Goal: Task Accomplishment & Management: Manage account settings

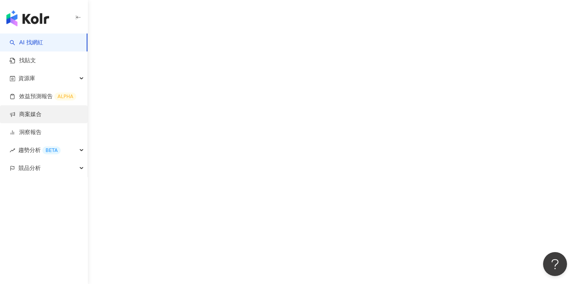
click at [42, 117] on link "商案媒合" at bounding box center [26, 115] width 32 height 8
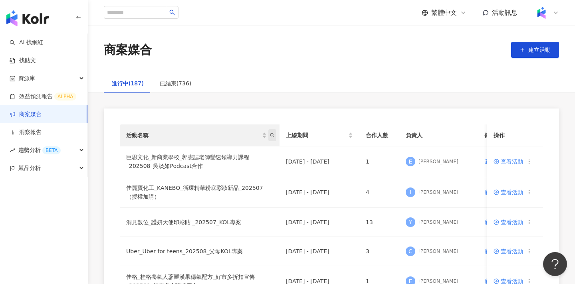
click at [274, 136] on icon "search" at bounding box center [272, 135] width 5 height 5
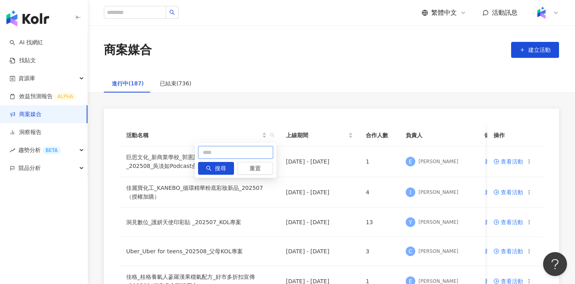
click at [237, 150] on input "text" at bounding box center [235, 152] width 75 height 13
type input "**"
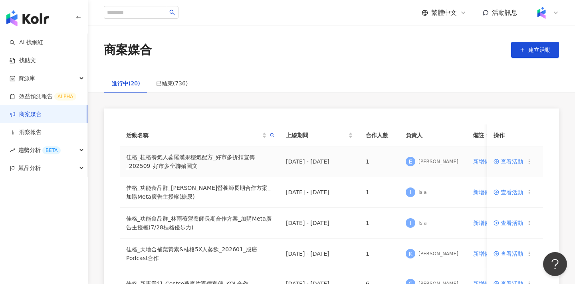
click at [504, 158] on td "查看活動" at bounding box center [515, 162] width 56 height 31
click at [504, 161] on span "查看活動" at bounding box center [509, 162] width 30 height 6
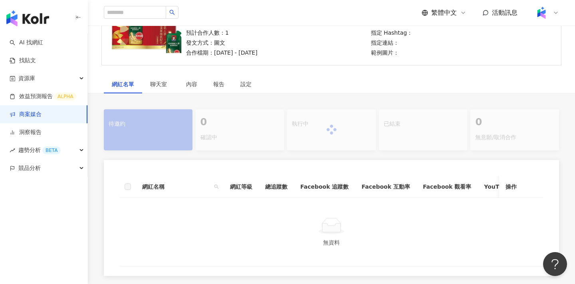
scroll to position [140, 0]
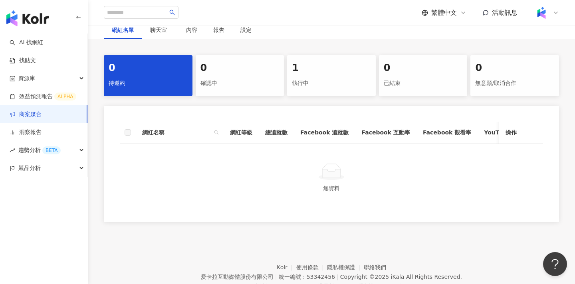
click at [335, 81] on div "執行中" at bounding box center [331, 84] width 79 height 14
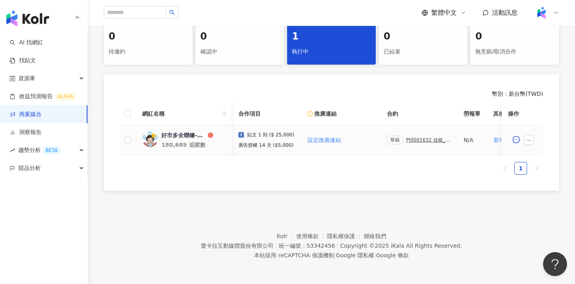
scroll to position [0, 180]
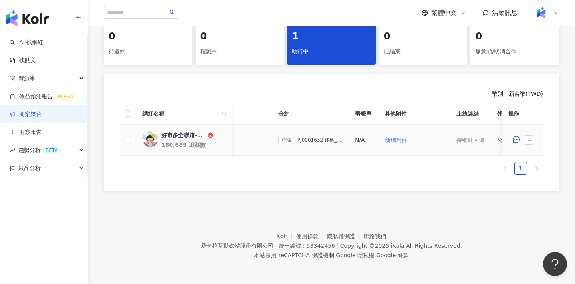
click at [318, 139] on div "PJ0001632 佳格_桂格養氣人蔘羅漢果穩氣配方_好市多折扣宣傳_202509_好市多全聯嬸圖文" at bounding box center [320, 140] width 45 height 6
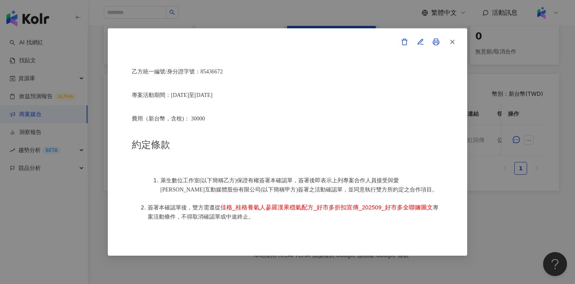
scroll to position [268, 0]
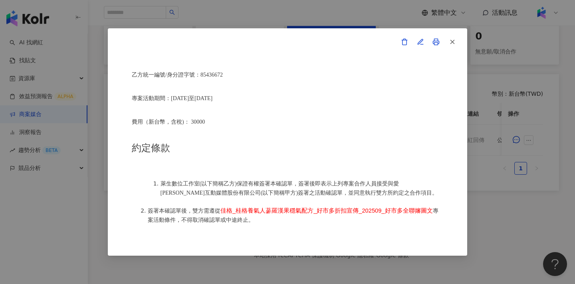
click at [510, 156] on div "活動確認單 約定雙方 甲方名稱：愛卡拉互動媒體股份有限公司 甲方負責人：程世嘉 甲方統一編號：53342456 甲方地址：104 台北市中山區南京東路二段16…" at bounding box center [287, 142] width 575 height 284
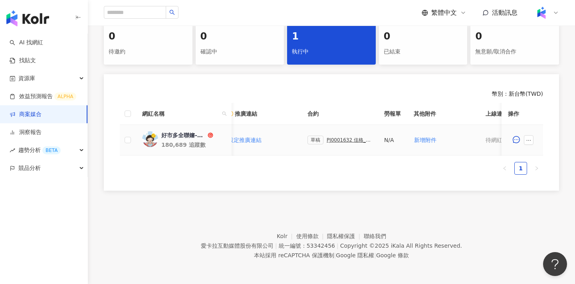
click at [340, 139] on div "PJ0001632 佳格_桂格養氣人蔘羅漢果穩氣配方_好市多折扣宣傳_202509_好市多全聯嬸圖文" at bounding box center [349, 140] width 45 height 6
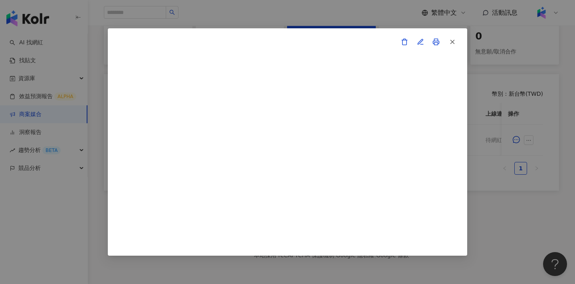
click at [491, 112] on div at bounding box center [287, 142] width 575 height 284
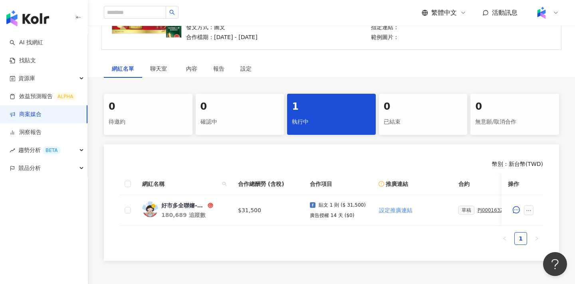
scroll to position [171, 0]
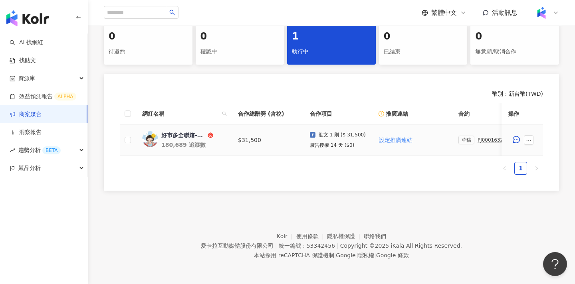
click at [486, 143] on div "草稿 PJ0001632 佳格_桂格養氣人蔘羅漢果穩氣配方_好市多折扣宣傳_202509_好市多全聯嬸圖文" at bounding box center [490, 140] width 64 height 9
click at [486, 140] on div "PJ0001632 佳格_桂格養氣人蔘羅漢果穩氣配方_好市多折扣宣傳_202509_好市多全聯嬸圖文" at bounding box center [500, 140] width 45 height 6
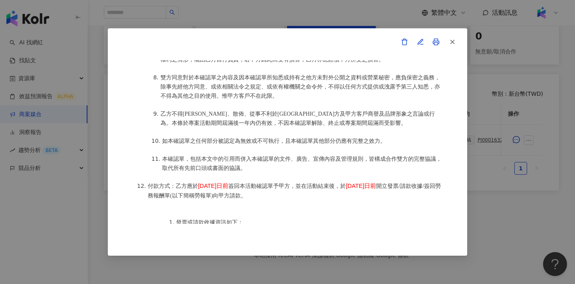
scroll to position [893, 0]
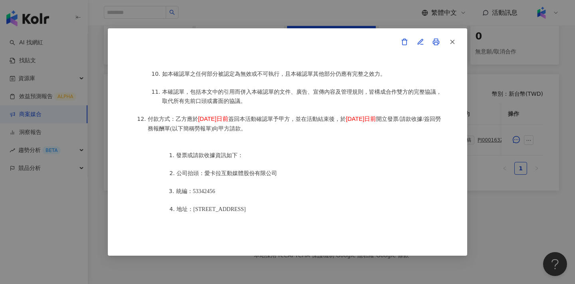
drag, startPoint x: 224, startPoint y: 121, endPoint x: 244, endPoint y: 124, distance: 19.9
click at [244, 124] on li "付款方式：乙方應於 2025年8月24日前 簽回本活動確認單予甲方，並在活動結束後，於 2025年9月21日前 開立發票/請款收據/簽回勞務報酬單(以下簡稱勞…" at bounding box center [296, 124] width 296 height 18
click at [228, 122] on span "2025年8月24日前" at bounding box center [213, 119] width 30 height 6
drag, startPoint x: 226, startPoint y: 121, endPoint x: 244, endPoint y: 122, distance: 17.2
click at [228, 122] on span "2025年8月24日前" at bounding box center [213, 119] width 30 height 6
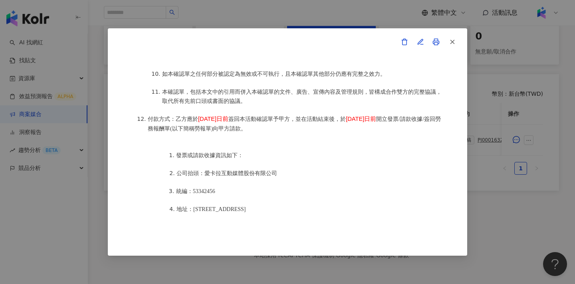
click at [228, 122] on span "2025年8月24日前" at bounding box center [213, 119] width 30 height 6
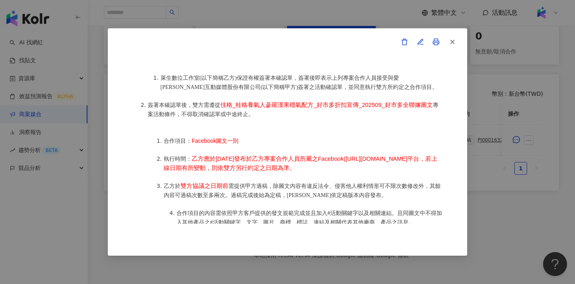
scroll to position [382, 0]
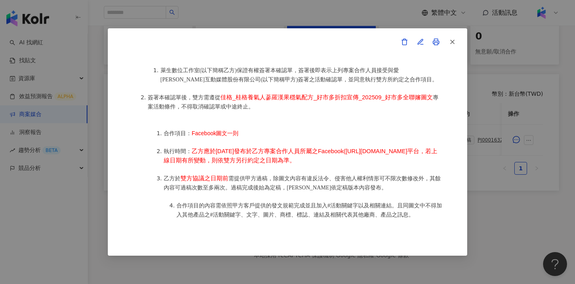
click at [523, 191] on div "活動確認單 約定雙方 甲方名稱：愛卡拉互動媒體股份有限公司 甲方負責人：程世嘉 甲方統一編號：53342456 甲方地址：104 台北市中山區南京東路二段16…" at bounding box center [287, 142] width 575 height 284
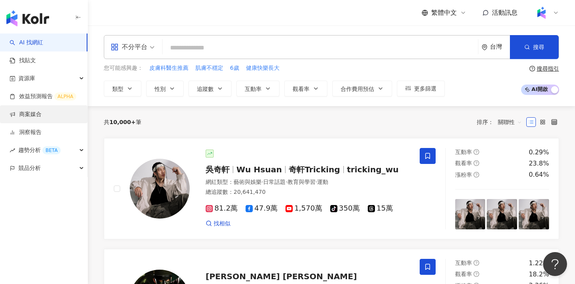
click at [38, 117] on link "商案媒合" at bounding box center [26, 115] width 32 height 8
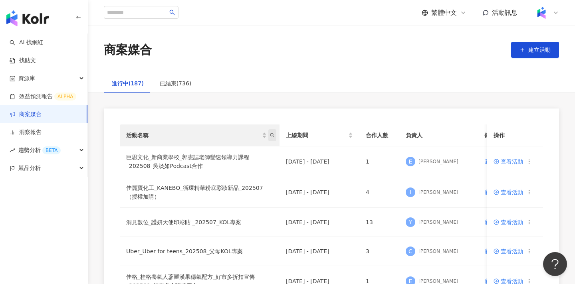
click at [272, 137] on icon "search" at bounding box center [272, 135] width 5 height 5
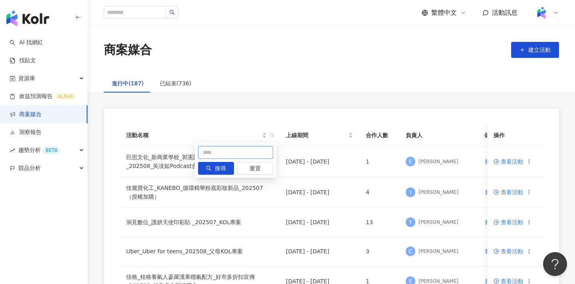
click at [266, 151] on input "text" at bounding box center [235, 152] width 75 height 13
type input "*"
click at [210, 194] on td "佳麗寶化工_KANEBO_循環精華粉底彩妝新品_202507（授權加購）" at bounding box center [200, 192] width 160 height 31
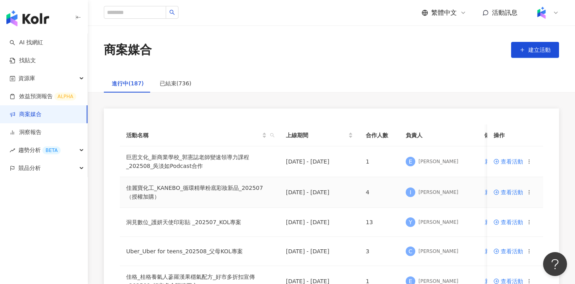
click at [213, 189] on td "佳麗寶化工_KANEBO_循環精華粉底彩妝新品_202507（授權加購）" at bounding box center [200, 192] width 160 height 31
click at [510, 191] on span "查看活動" at bounding box center [509, 193] width 30 height 6
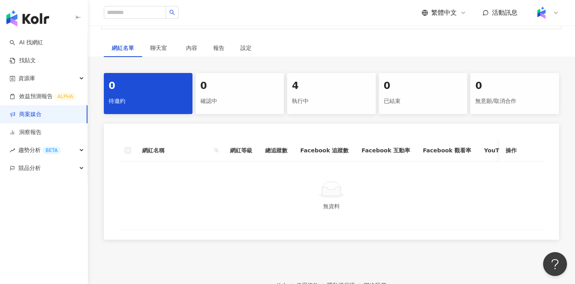
scroll to position [171, 0]
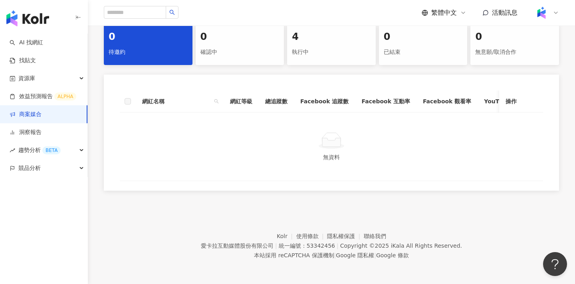
click at [334, 30] on div "4" at bounding box center [331, 37] width 79 height 14
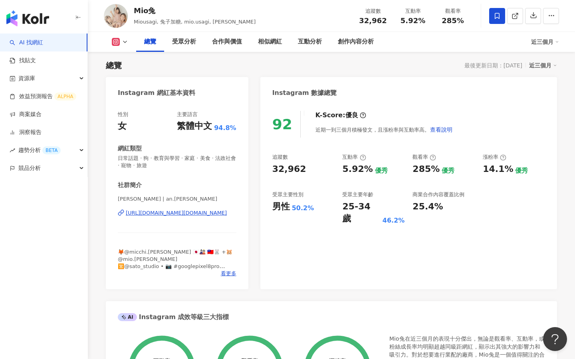
click at [391, 109] on div "92 K-Score : 優良 近期一到三個月積極發文，且漲粉率與互動率高。 查看說明 追蹤數 32,962 互動率 5.92% 優秀 觀看率 285% 優秀…" at bounding box center [408, 196] width 297 height 187
drag, startPoint x: 390, startPoint y: 20, endPoint x: 357, endPoint y: 20, distance: 33.1
click at [357, 20] on div "追蹤數 32,962" at bounding box center [373, 15] width 40 height 17
copy span "32,962"
click at [411, 103] on div "92 K-Score : 優良 近期一到三個月積極發文，且漲粉率與互動率高。 查看說明 追蹤數 32,962 互動率 5.92% 優秀 觀看率 285% 優秀…" at bounding box center [408, 196] width 297 height 187
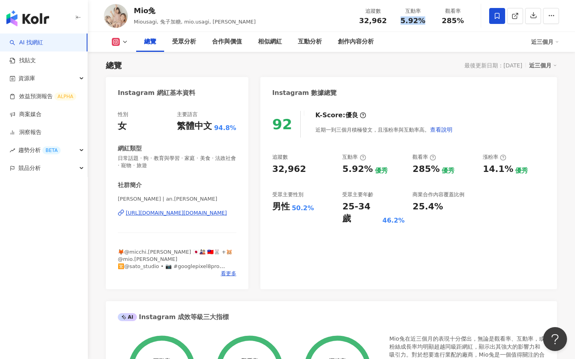
drag, startPoint x: 423, startPoint y: 20, endPoint x: 394, endPoint y: 20, distance: 29.2
click at [394, 20] on div "互動率 5.92%" at bounding box center [413, 15] width 40 height 17
copy span "5.92%"
click at [444, 41] on div "總覽 受眾分析 合作與價值 相似網紅 互動分析 創作內容分析" at bounding box center [333, 42] width 395 height 20
drag, startPoint x: 461, startPoint y: 23, endPoint x: 444, endPoint y: 23, distance: 17.2
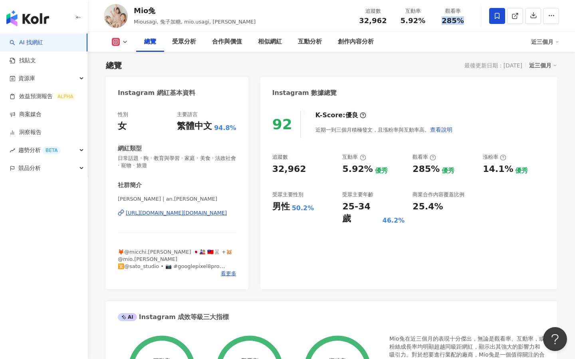
click at [444, 23] on span "285%" at bounding box center [453, 21] width 22 height 8
copy span "285%"
click at [118, 43] on g at bounding box center [116, 42] width 8 height 8
click at [129, 75] on button "Facebook" at bounding box center [133, 74] width 48 height 11
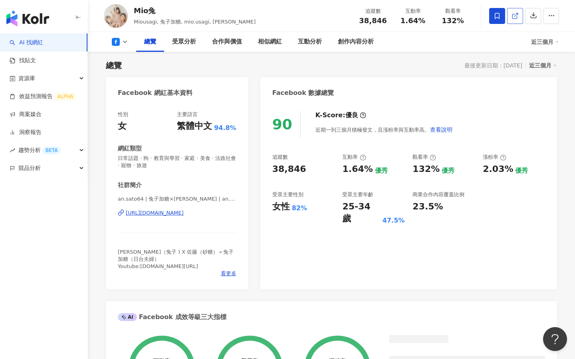
click at [512, 19] on icon at bounding box center [515, 15] width 7 height 7
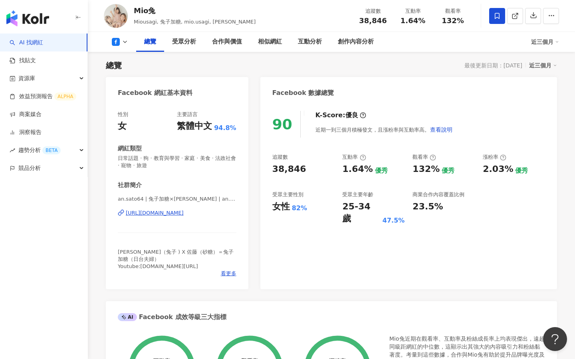
click at [397, 108] on div "90 K-Score : 優良 近期一到三個月積極發文，且漲粉率與互動率高。 查看說明 追蹤數 38,846 互動率 1.64% 優秀 觀看率 132% 優秀…" at bounding box center [408, 196] width 297 height 187
drag, startPoint x: 385, startPoint y: 26, endPoint x: 363, endPoint y: 21, distance: 22.5
click at [363, 21] on div "追蹤數 38,846 互動率 1.64% 觀看率 132%" at bounding box center [413, 16] width 120 height 24
copy span "38,846"
click at [448, 96] on div "Facebook 數據總覽" at bounding box center [408, 90] width 297 height 26
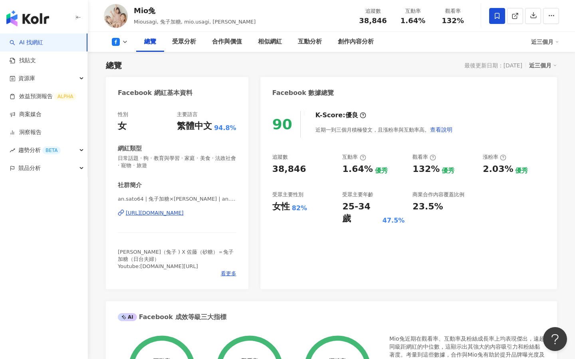
click at [454, 50] on div "總覽 受眾分析 合作與價值 相似網紅 互動分析 創作內容分析" at bounding box center [333, 42] width 395 height 20
drag, startPoint x: 427, startPoint y: 26, endPoint x: 400, endPoint y: 21, distance: 28.0
click at [400, 21] on div "追蹤數 38,846 互動率 1.64% 觀看率 132%" at bounding box center [413, 16] width 120 height 24
copy span "1.64%"
click at [439, 69] on div "總覽 最後更新日期：2025/8/24 近三個月" at bounding box center [331, 65] width 451 height 11
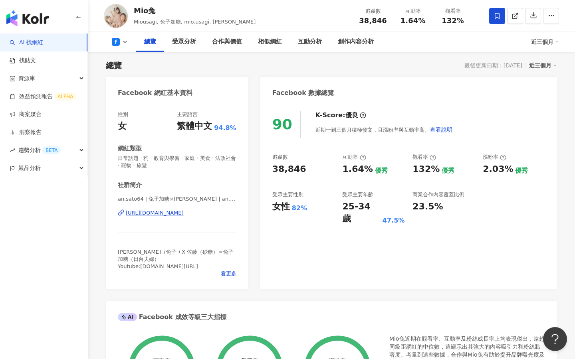
click at [385, 65] on div "總覽 最後更新日期：2025/8/24 近三個月" at bounding box center [331, 65] width 451 height 11
drag, startPoint x: 463, startPoint y: 23, endPoint x: 434, endPoint y: 23, distance: 28.8
click at [434, 23] on div "觀看率 132%" at bounding box center [453, 15] width 40 height 17
copy span "132%"
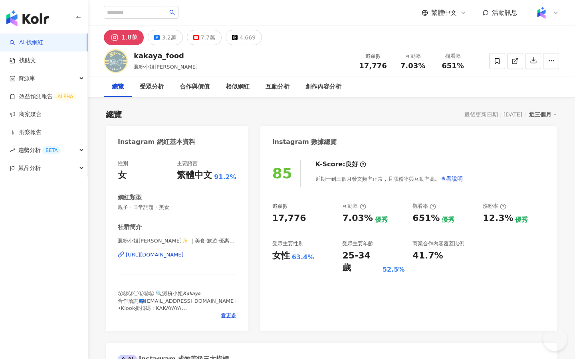
drag, startPoint x: 385, startPoint y: 65, endPoint x: 286, endPoint y: 0, distance: 118.0
click at [347, 65] on div "kakaya_food 澱粉小姐kakaya 追蹤數 17,776 互動率 7.03% 觀看率 651%" at bounding box center [331, 61] width 487 height 32
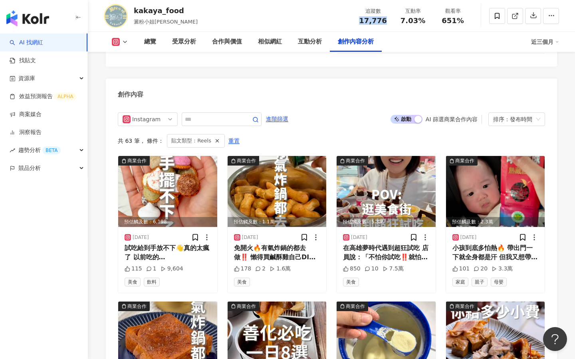
scroll to position [2241, 0]
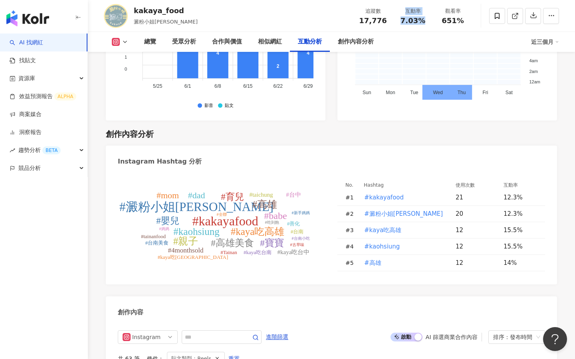
drag, startPoint x: 426, startPoint y: 20, endPoint x: 389, endPoint y: 20, distance: 36.7
click at [389, 20] on div "追蹤數 17,776 互動率 7.03% 觀看率 651%" at bounding box center [413, 16] width 120 height 24
copy div "互動率 7.03%"
click at [357, 82] on div "發文互動熱點 內容數 互動數 觀看數 0 4,779 9,558 1.4萬 1.9萬 2.4萬 0 - 4779 4779 - 9558 9558 - 143…" at bounding box center [447, 13] width 220 height 213
drag, startPoint x: 423, startPoint y: 23, endPoint x: 398, endPoint y: 22, distance: 25.2
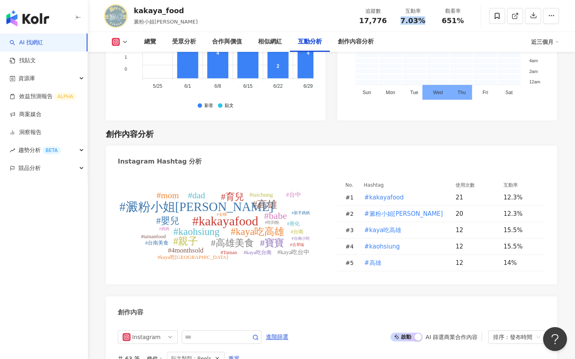
click at [398, 22] on div "7.03%" at bounding box center [413, 21] width 30 height 8
copy span "7.03%"
click at [437, 129] on div "創作內容分析" at bounding box center [331, 134] width 451 height 11
drag, startPoint x: 464, startPoint y: 24, endPoint x: 441, endPoint y: 24, distance: 22.4
click at [441, 24] on div "651%" at bounding box center [453, 21] width 30 height 8
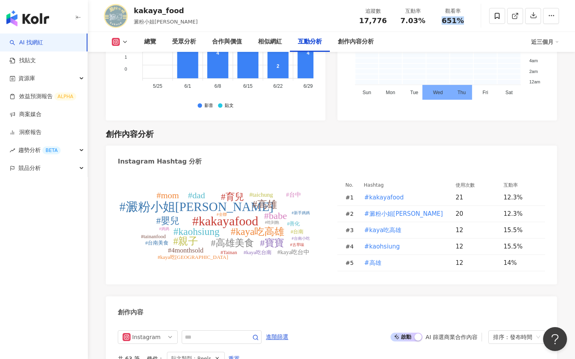
copy span "651%"
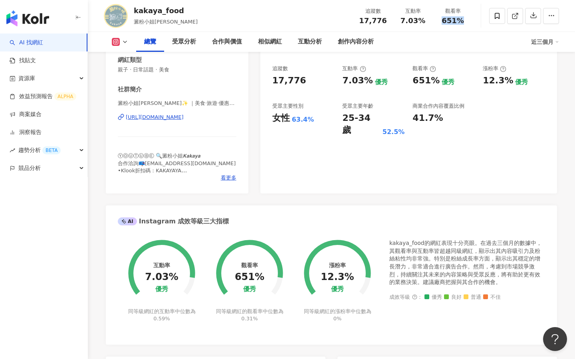
scroll to position [42, 0]
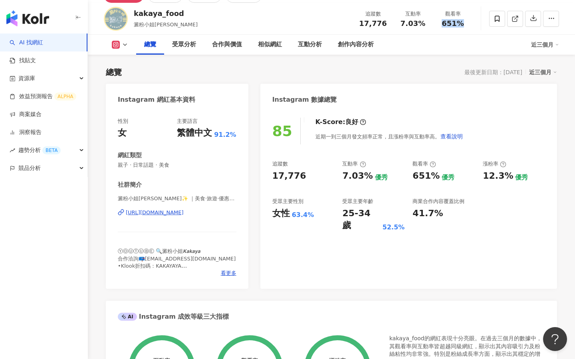
click at [124, 44] on polyline at bounding box center [124, 45] width 3 height 2
click at [117, 76] on button "Facebook" at bounding box center [133, 77] width 48 height 11
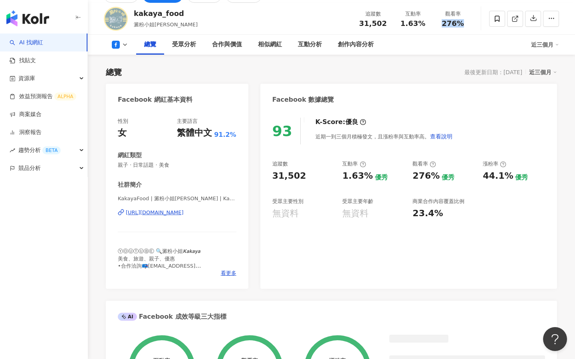
drag, startPoint x: 386, startPoint y: 27, endPoint x: 352, endPoint y: 27, distance: 34.3
click at [352, 27] on div "kakaya_food 澱粉小姐kakaya 追蹤數 31,502 互動率 1.63% 觀看率 276%" at bounding box center [331, 19] width 487 height 32
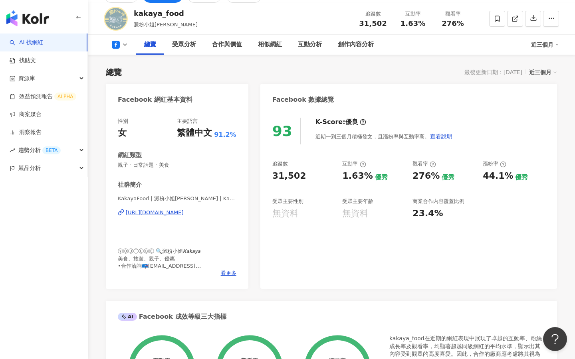
click at [409, 91] on div "Facebook 數據總覽" at bounding box center [408, 97] width 297 height 26
drag, startPoint x: 423, startPoint y: 21, endPoint x: 402, endPoint y: 21, distance: 21.6
click at [402, 21] on div "1.63%" at bounding box center [413, 24] width 30 height 8
copy span "1.63%"
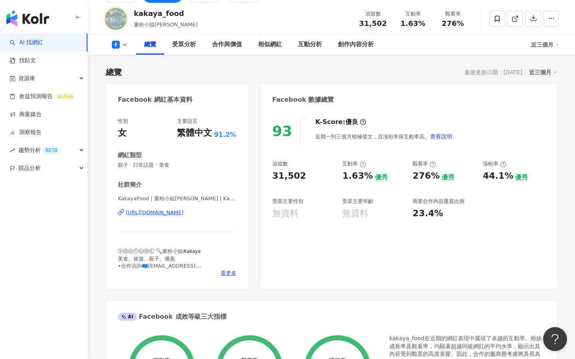
drag, startPoint x: 461, startPoint y: 24, endPoint x: 432, endPoint y: 24, distance: 29.2
click at [432, 24] on div "追蹤數 31,502 互動率 1.63% 觀看率 276%" at bounding box center [413, 19] width 120 height 24
copy div "觀看率 276%"
click at [443, 22] on div "276%" at bounding box center [453, 24] width 30 height 8
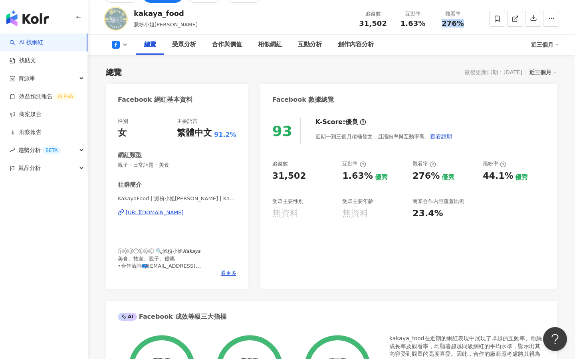
drag, startPoint x: 467, startPoint y: 24, endPoint x: 441, endPoint y: 24, distance: 26.4
click at [441, 24] on div "276%" at bounding box center [453, 24] width 30 height 8
copy span "276%"
click at [542, 72] on div "近三個月" at bounding box center [543, 72] width 28 height 10
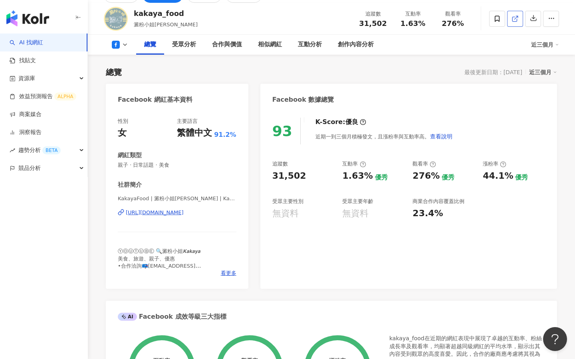
click at [512, 20] on icon at bounding box center [515, 18] width 7 height 7
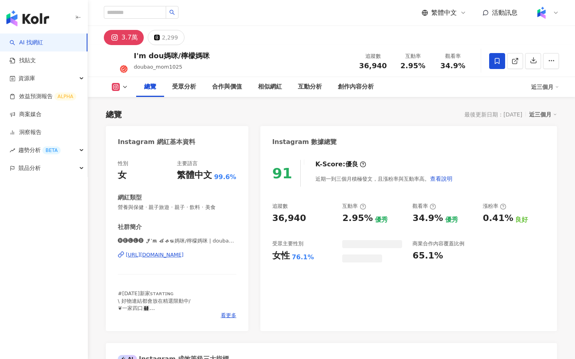
scroll to position [49, 0]
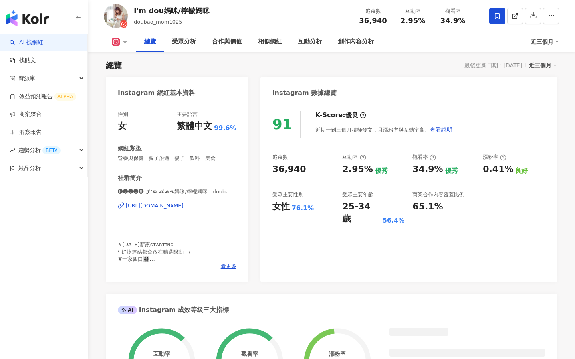
click at [125, 39] on icon at bounding box center [125, 42] width 6 height 6
click at [123, 40] on icon at bounding box center [125, 42] width 6 height 6
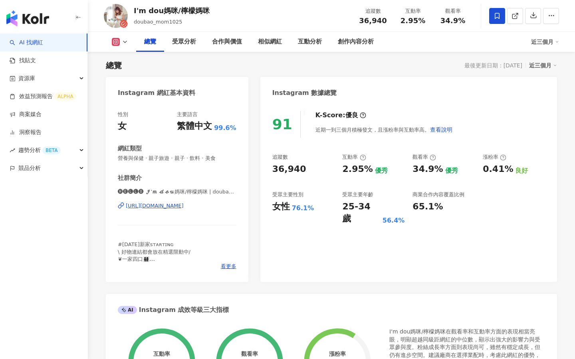
click at [205, 60] on div "總覽 最後更新日期：2025/8/25 近三個月" at bounding box center [331, 65] width 451 height 11
click at [179, 39] on div "總覽 受眾分析 合作與價值 相似網紅 互動分析 創作內容分析" at bounding box center [259, 42] width 246 height 20
drag, startPoint x: 208, startPoint y: 8, endPoint x: 181, endPoint y: 9, distance: 27.2
click at [181, 9] on div "I'm dou媽咪/檸檬媽咪 doubao_mom1025 追蹤數 36,940 互動率 2.95% 觀看率 34.9%" at bounding box center [331, 16] width 487 height 32
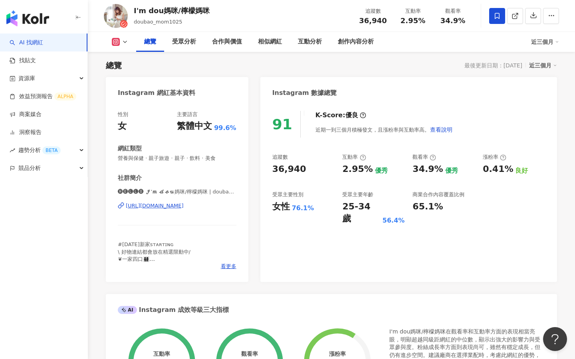
click at [211, 14] on div "I'm dou媽咪/檸檬媽咪 doubao_mom1025 追蹤數 36,940 互動率 2.95% 觀看率 34.9%" at bounding box center [331, 16] width 487 height 32
drag, startPoint x: 211, startPoint y: 14, endPoint x: 183, endPoint y: 14, distance: 28.0
click at [183, 14] on div "I'm dou媽咪/檸檬媽咪 doubao_mom1025 追蹤數 36,940 互動率 2.95% 觀看率 34.9%" at bounding box center [331, 16] width 487 height 32
copy div "檸檬媽咪"
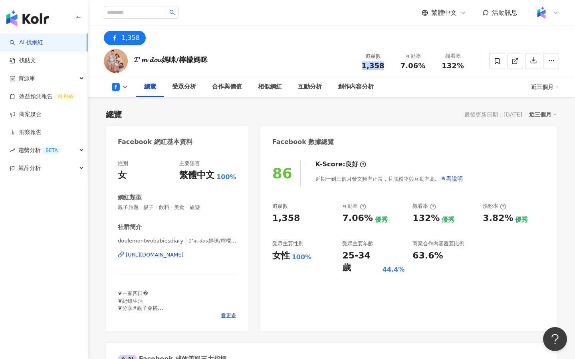
drag, startPoint x: 383, startPoint y: 67, endPoint x: 360, endPoint y: 66, distance: 22.8
click at [360, 66] on div "1,358" at bounding box center [373, 66] width 30 height 8
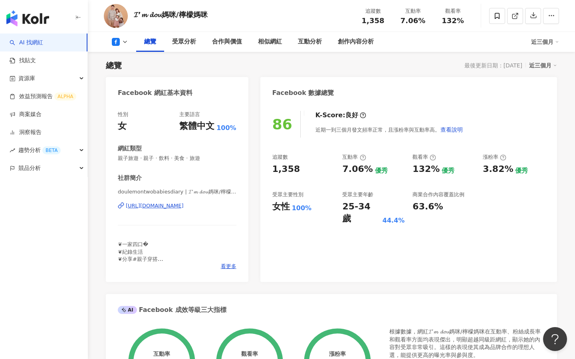
click at [421, 66] on div "總覽 最後更新日期：[DATE] 近三個月" at bounding box center [331, 65] width 451 height 11
drag, startPoint x: 425, startPoint y: 24, endPoint x: 399, endPoint y: 24, distance: 25.6
click at [399, 24] on div "7.06%" at bounding box center [413, 21] width 30 height 8
copy span "7.06%"
click at [425, 93] on div "Facebook 數據總覽" at bounding box center [408, 90] width 297 height 26
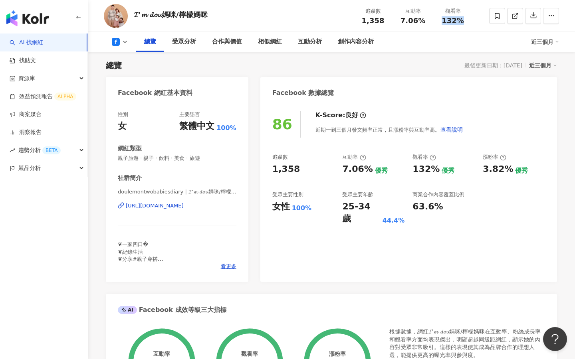
drag, startPoint x: 465, startPoint y: 24, endPoint x: 440, endPoint y: 24, distance: 24.8
click at [440, 24] on div "132%" at bounding box center [453, 21] width 30 height 8
copy span "132%"
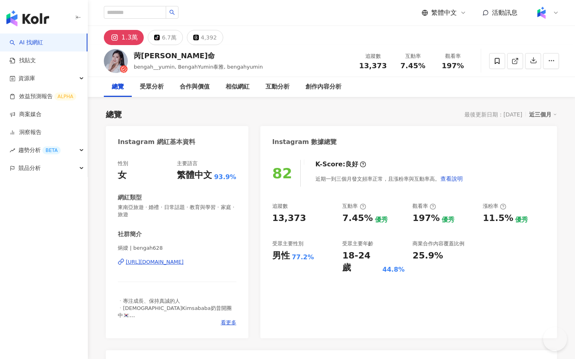
drag, startPoint x: 360, startPoint y: 69, endPoint x: 369, endPoint y: 68, distance: 8.9
click at [360, 68] on div "追蹤數 13,373 互動率 7.45% 觀看率 197%" at bounding box center [413, 61] width 120 height 24
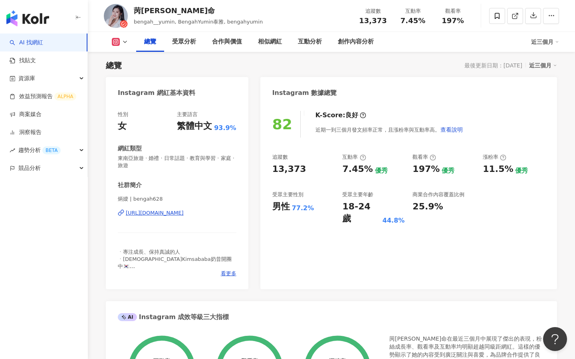
drag, startPoint x: 426, startPoint y: 23, endPoint x: 403, endPoint y: 23, distance: 23.6
click at [403, 23] on div "7.45%" at bounding box center [413, 21] width 30 height 8
copy span "7.45%"
click at [460, 123] on div "82 K-Score : 良好 近期一到三個月發文頻率正常，且漲粉率與互動率高。 查看說明" at bounding box center [408, 124] width 273 height 27
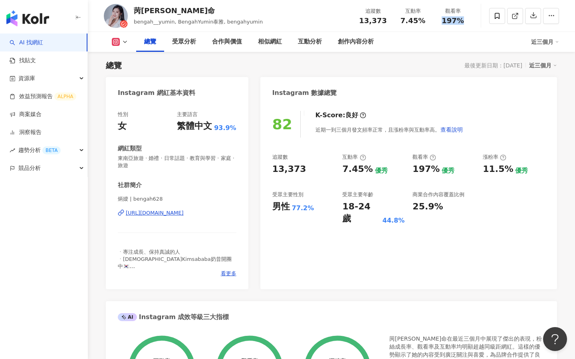
drag, startPoint x: 462, startPoint y: 23, endPoint x: 441, endPoint y: 22, distance: 20.8
click at [441, 22] on div "197%" at bounding box center [453, 21] width 30 height 8
copy span "197%"
click at [117, 41] on icon at bounding box center [116, 42] width 4 height 4
click at [220, 67] on div "總覽 最後更新日期：2025/8/25 近三個月" at bounding box center [331, 65] width 451 height 11
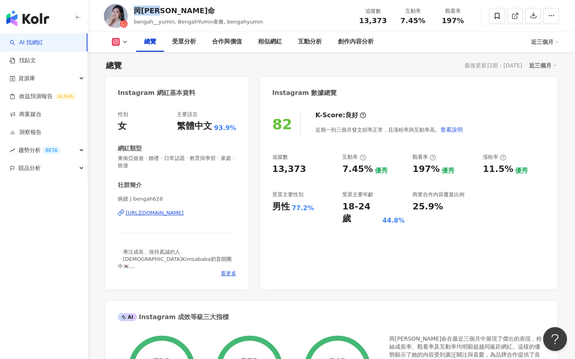
drag, startPoint x: 167, startPoint y: 10, endPoint x: 134, endPoint y: 10, distance: 33.1
click at [134, 10] on div "苪璦·尤命" at bounding box center [198, 11] width 129 height 10
copy div "苪璦·尤命"
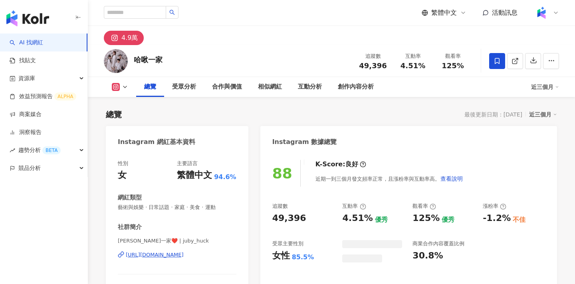
click at [127, 86] on icon at bounding box center [125, 87] width 6 height 6
click at [119, 86] on icon at bounding box center [116, 87] width 8 height 8
click at [122, 87] on icon at bounding box center [125, 87] width 6 height 6
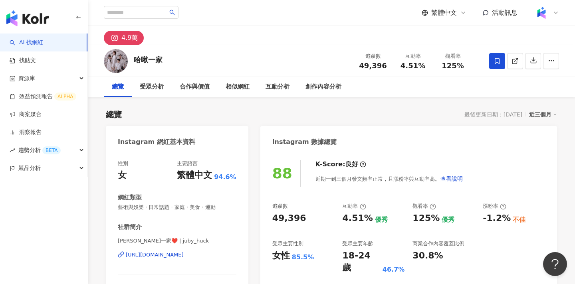
scroll to position [49, 0]
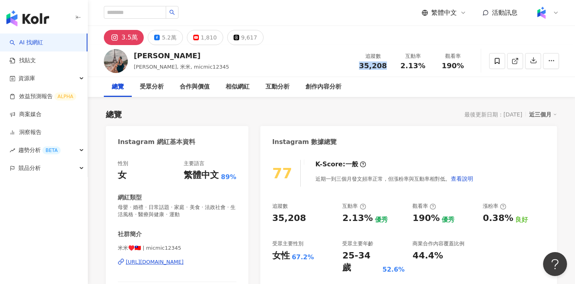
click at [362, 68] on div "35,208" at bounding box center [373, 66] width 30 height 8
drag, startPoint x: 425, startPoint y: 69, endPoint x: 403, endPoint y: 69, distance: 22.0
click at [403, 69] on div "2.13%" at bounding box center [413, 66] width 30 height 8
copy span "2.13%"
drag, startPoint x: 461, startPoint y: 67, endPoint x: 445, endPoint y: 67, distance: 16.4
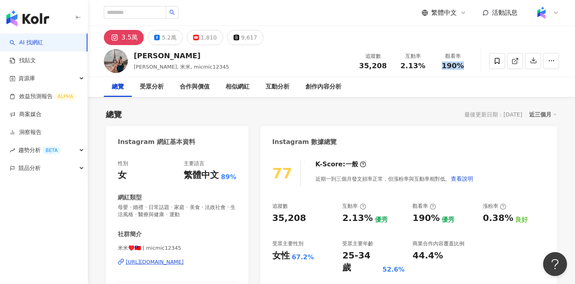
click at [445, 67] on span "190%" at bounding box center [453, 66] width 22 height 8
copy span "190%"
click at [165, 33] on div "5.2萬" at bounding box center [169, 37] width 14 height 11
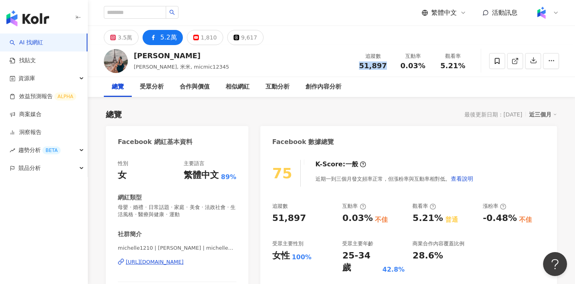
drag, startPoint x: 386, startPoint y: 65, endPoint x: 301, endPoint y: 0, distance: 106.6
click at [359, 65] on div "51,897" at bounding box center [373, 66] width 30 height 8
copy span "51,897"
click at [396, 65] on div "互動率 0.03%" at bounding box center [413, 60] width 40 height 17
copy span "0.03%"
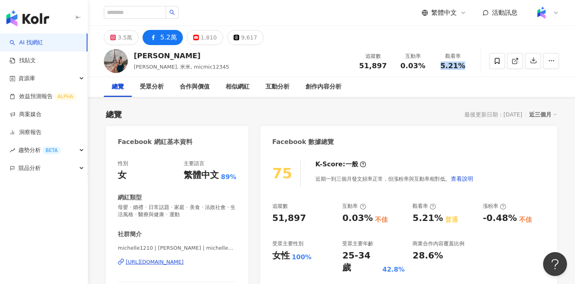
drag, startPoint x: 467, startPoint y: 69, endPoint x: 441, endPoint y: 69, distance: 25.6
click at [441, 69] on div "5.21%" at bounding box center [453, 66] width 30 height 8
copy span "5.21%"
click at [518, 61] on icon at bounding box center [515, 61] width 7 height 7
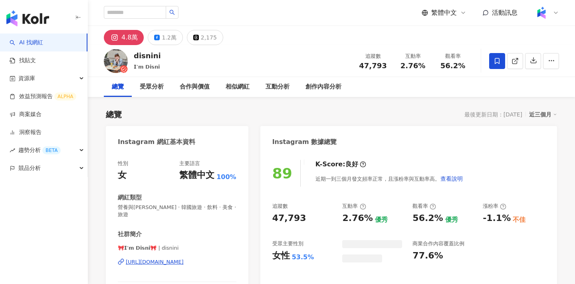
click at [360, 67] on div "47,793" at bounding box center [373, 66] width 30 height 8
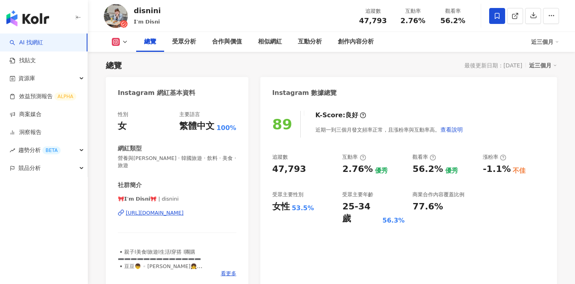
drag, startPoint x: 397, startPoint y: 21, endPoint x: 320, endPoint y: 2, distance: 79.3
click at [398, 21] on div "2.76%" at bounding box center [413, 21] width 30 height 8
drag, startPoint x: 463, startPoint y: 21, endPoint x: 439, endPoint y: 21, distance: 23.6
click at [439, 21] on div "56.2%" at bounding box center [453, 21] width 30 height 8
copy span "56.2%"
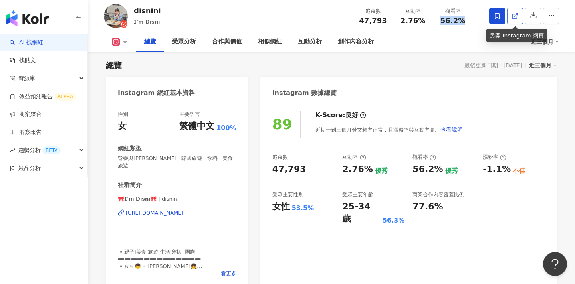
click at [514, 13] on icon at bounding box center [515, 15] width 7 height 7
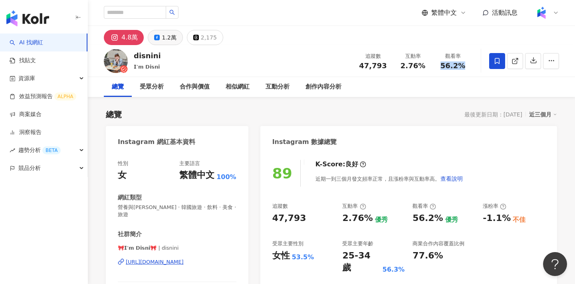
click at [170, 36] on div "1.2萬" at bounding box center [169, 37] width 14 height 11
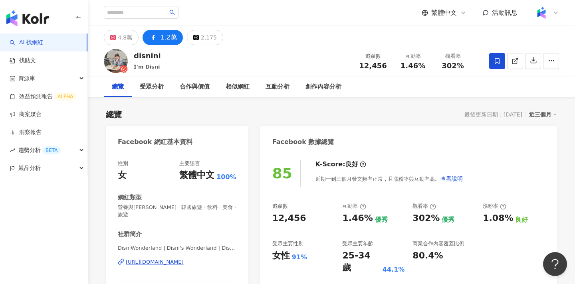
click at [509, 56] on link at bounding box center [515, 61] width 16 height 16
click at [355, 67] on div "追蹤數 12,456" at bounding box center [373, 60] width 40 height 17
click at [403, 67] on div "1.46%" at bounding box center [413, 66] width 30 height 8
copy span "1.46%"
drag, startPoint x: 464, startPoint y: 71, endPoint x: 431, endPoint y: 66, distance: 32.6
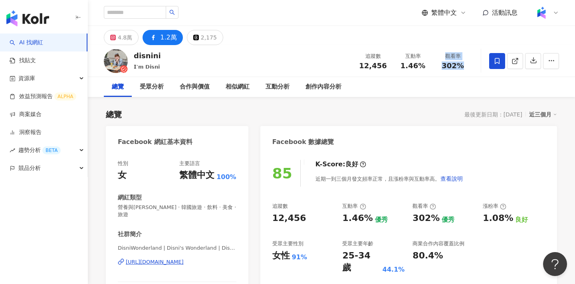
click at [431, 66] on div "追蹤數 12,456 互動率 1.46% 觀看率 302%" at bounding box center [413, 61] width 120 height 24
click at [431, 66] on div "互動率 1.46%" at bounding box center [413, 60] width 40 height 17
drag, startPoint x: 465, startPoint y: 67, endPoint x: 443, endPoint y: 67, distance: 22.4
click at [443, 67] on div "302%" at bounding box center [453, 66] width 30 height 8
copy span "302%"
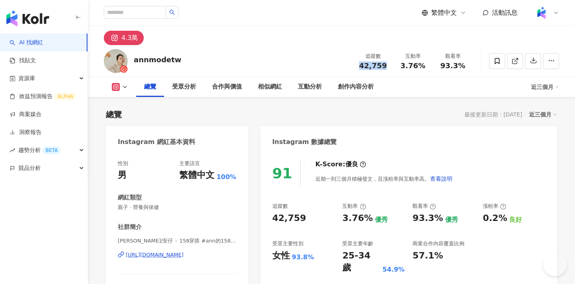
drag, startPoint x: 370, startPoint y: 64, endPoint x: 293, endPoint y: 2, distance: 98.9
click at [362, 64] on span "42,759" at bounding box center [373, 66] width 28 height 8
drag, startPoint x: 423, startPoint y: 66, endPoint x: 404, endPoint y: 66, distance: 19.2
click at [404, 66] on span "3.76%" at bounding box center [413, 66] width 25 height 8
copy span "3.76%"
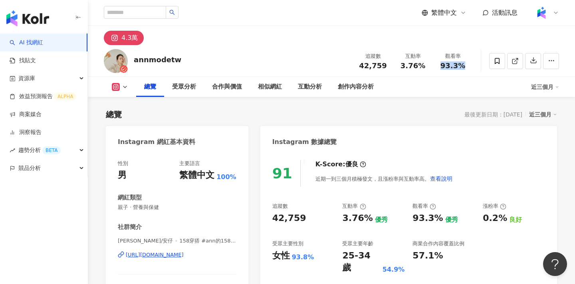
drag, startPoint x: 461, startPoint y: 67, endPoint x: 443, endPoint y: 67, distance: 17.6
click at [443, 67] on span "93.3%" at bounding box center [453, 66] width 25 height 8
copy span "93.3%"
click at [515, 62] on icon at bounding box center [515, 61] width 7 height 7
drag, startPoint x: 139, startPoint y: 60, endPoint x: 177, endPoint y: 61, distance: 37.9
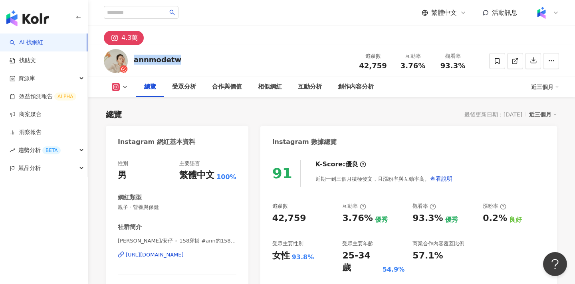
click at [177, 61] on div "annmodetw 追蹤數 42,759 互動率 3.76% 觀看率 93.3%" at bounding box center [331, 61] width 487 height 32
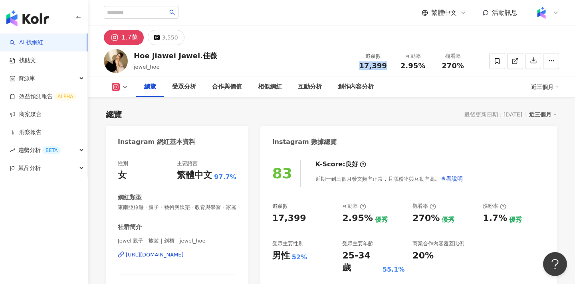
drag, startPoint x: 387, startPoint y: 66, endPoint x: 343, endPoint y: 65, distance: 43.5
click at [343, 65] on div "Hoe Jiawei Jewel.佳薇 jewel_hoe 追蹤數 17,399 互動率 2.95% 觀看率 270%" at bounding box center [331, 61] width 487 height 32
copy span "17,399"
drag, startPoint x: 422, startPoint y: 66, endPoint x: 395, endPoint y: 66, distance: 27.2
click at [395, 66] on div "互動率 2.95%" at bounding box center [413, 60] width 40 height 17
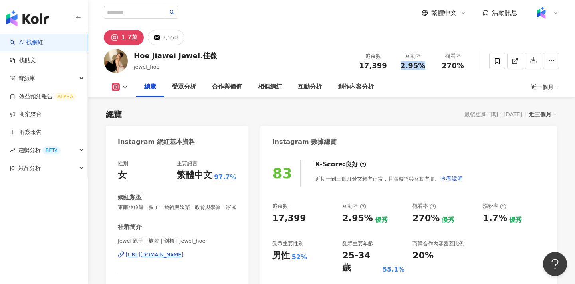
copy span "2.95%"
drag, startPoint x: 463, startPoint y: 67, endPoint x: 442, endPoint y: 67, distance: 21.6
click at [442, 67] on div "270%" at bounding box center [453, 66] width 30 height 8
copy span "270%"
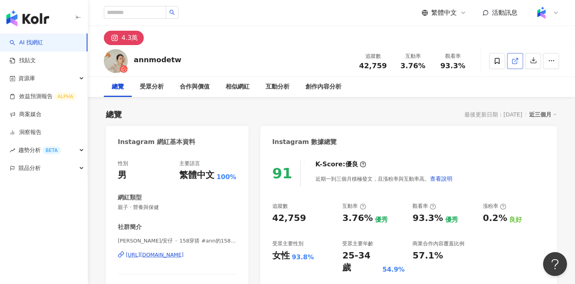
click at [509, 61] on link at bounding box center [515, 61] width 16 height 16
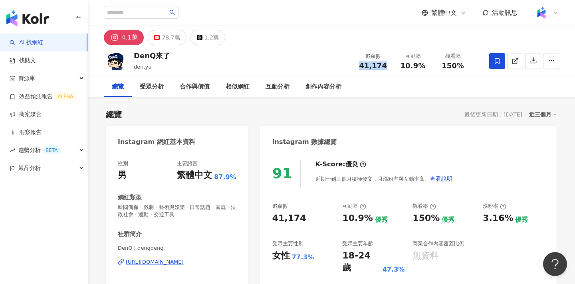
drag, startPoint x: 385, startPoint y: 66, endPoint x: 359, endPoint y: 66, distance: 25.6
click at [359, 66] on div "41,174" at bounding box center [373, 66] width 30 height 8
copy span "41,174"
drag, startPoint x: 426, startPoint y: 67, endPoint x: 401, endPoint y: 67, distance: 25.2
click at [401, 67] on div "10.9%" at bounding box center [413, 66] width 30 height 8
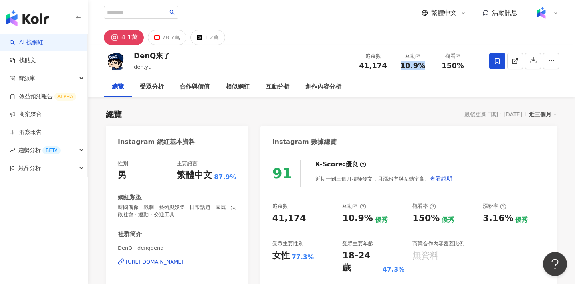
copy span "10.9%"
drag, startPoint x: 462, startPoint y: 65, endPoint x: 443, endPoint y: 65, distance: 19.2
click at [443, 65] on div "150%" at bounding box center [453, 66] width 30 height 8
copy span "150%"
click at [321, 89] on div "創作內容分析" at bounding box center [324, 87] width 36 height 10
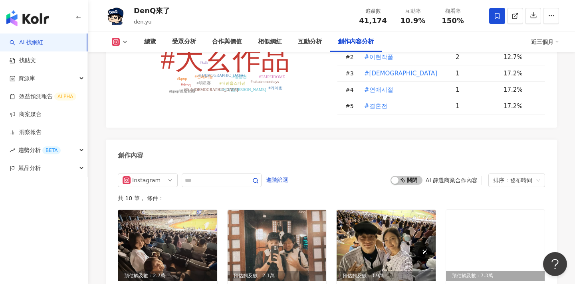
scroll to position [2356, 0]
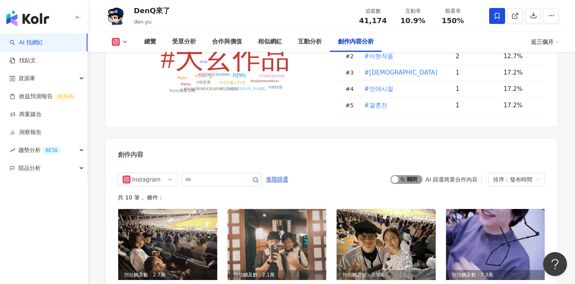
click at [413, 175] on span "啟動 關閉" at bounding box center [407, 179] width 32 height 9
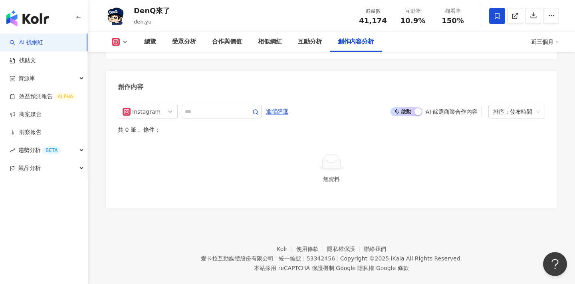
scroll to position [2417, 0]
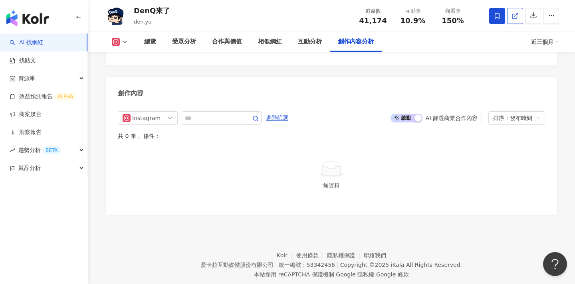
click at [518, 14] on polyline at bounding box center [517, 14] width 2 height 2
click at [406, 114] on span "啟動 關閉" at bounding box center [407, 118] width 32 height 9
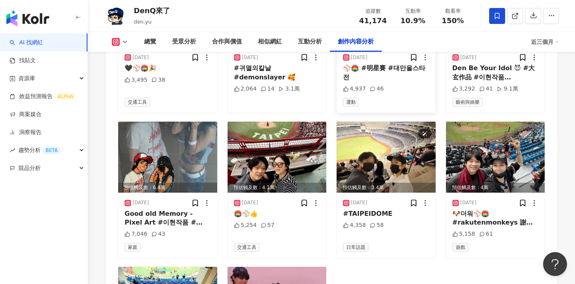
scroll to position [2745, 0]
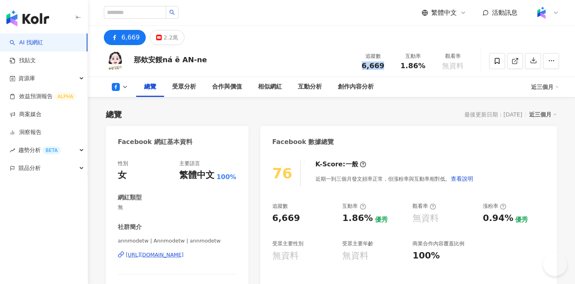
drag, startPoint x: 389, startPoint y: 67, endPoint x: 363, endPoint y: 67, distance: 26.8
click at [363, 67] on div "追蹤數 6,669" at bounding box center [373, 60] width 40 height 17
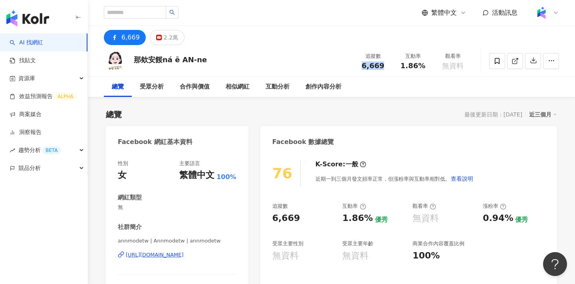
scroll to position [49, 0]
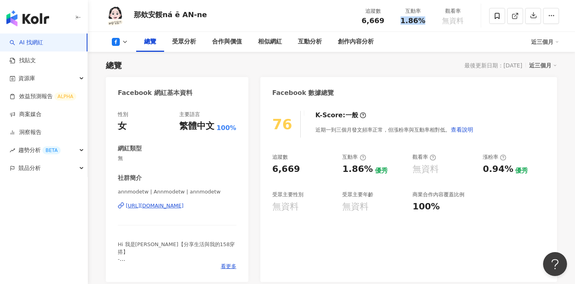
drag, startPoint x: 425, startPoint y: 17, endPoint x: 405, endPoint y: 18, distance: 20.4
click at [405, 18] on div "1.86%" at bounding box center [413, 21] width 30 height 8
copy span "1.86%"
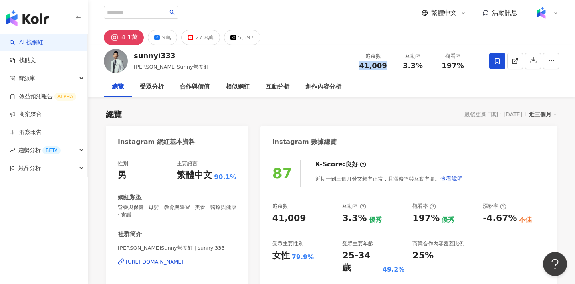
drag, startPoint x: 387, startPoint y: 64, endPoint x: 359, endPoint y: 65, distance: 28.0
click at [359, 65] on div "41,009" at bounding box center [373, 66] width 30 height 8
copy span "41,009"
drag, startPoint x: 425, startPoint y: 66, endPoint x: 399, endPoint y: 66, distance: 26.0
click at [399, 66] on div "3.3%" at bounding box center [413, 66] width 30 height 8
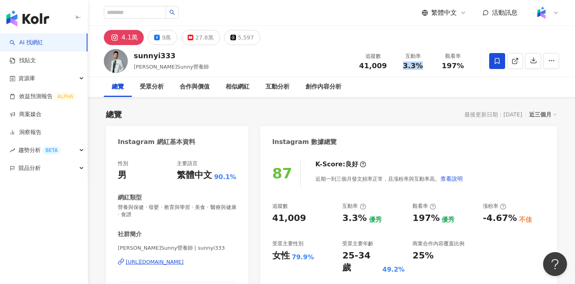
copy span "3.3%"
drag, startPoint x: 462, startPoint y: 65, endPoint x: 441, endPoint y: 65, distance: 20.8
click at [441, 65] on div "197%" at bounding box center [453, 66] width 30 height 8
copy span "197%"
click at [162, 36] on div "9萬" at bounding box center [166, 37] width 9 height 11
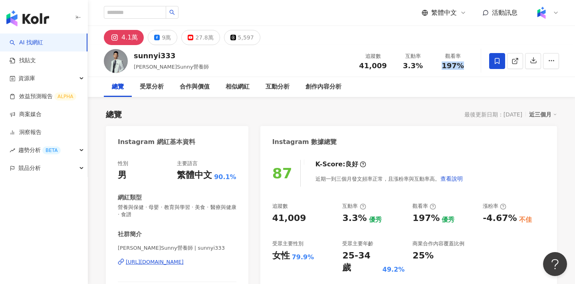
click at [355, 67] on div "追蹤數 41,009" at bounding box center [373, 60] width 40 height 17
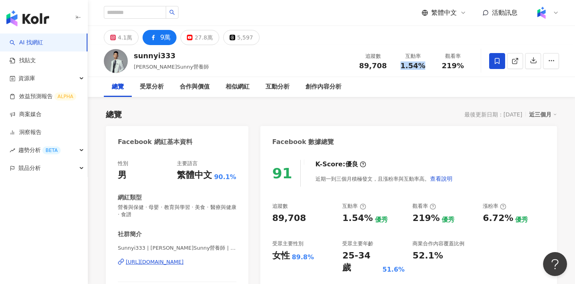
drag, startPoint x: 425, startPoint y: 64, endPoint x: 404, endPoint y: 64, distance: 21.2
click at [404, 64] on div "1.54%" at bounding box center [413, 66] width 30 height 8
copy span "1.54%"
drag, startPoint x: 462, startPoint y: 65, endPoint x: 441, endPoint y: 65, distance: 21.2
click at [441, 65] on div "219%" at bounding box center [453, 66] width 30 height 8
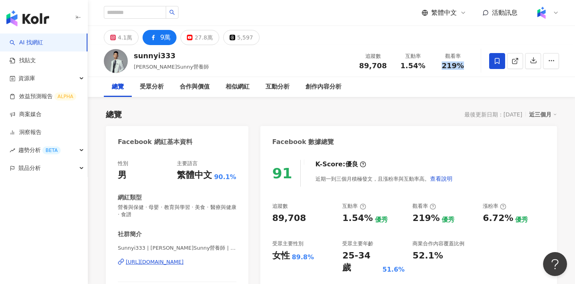
copy span "219%"
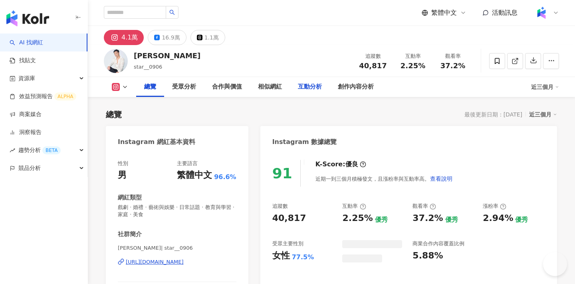
scroll to position [49, 0]
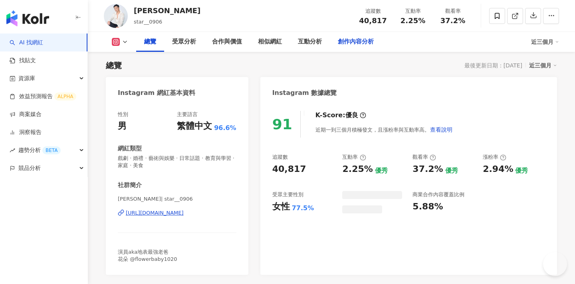
click at [333, 39] on div "創作內容分析" at bounding box center [356, 42] width 52 height 20
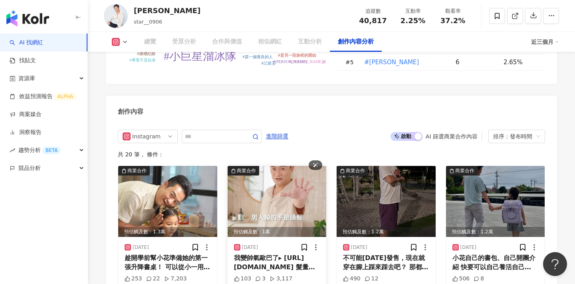
click at [284, 166] on img at bounding box center [277, 201] width 99 height 71
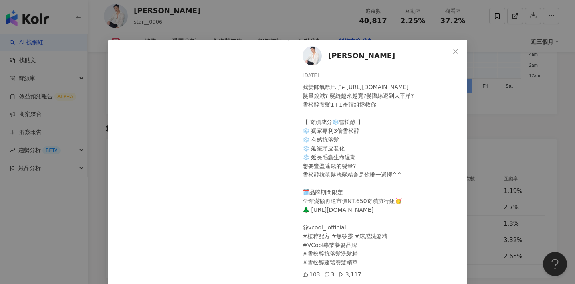
scroll to position [74, 0]
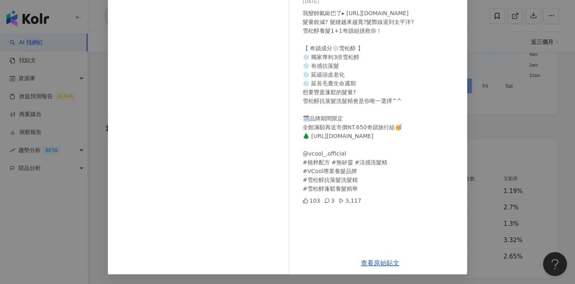
click at [510, 139] on div "林佑星 2025/7/21 我變帥氣歐巴了▸ https://citiesocial.co/AzloI 髮量銳減? 髮縫越來越寬?髮際線退到太平洋? 雪松醇養…" at bounding box center [287, 142] width 575 height 284
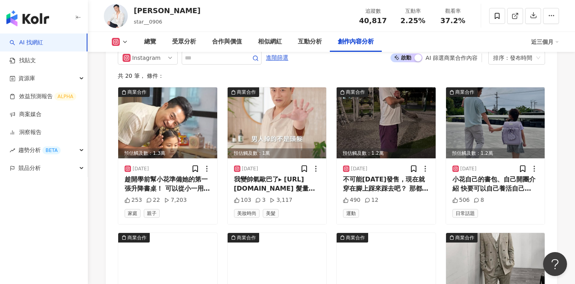
scroll to position [2481, 0]
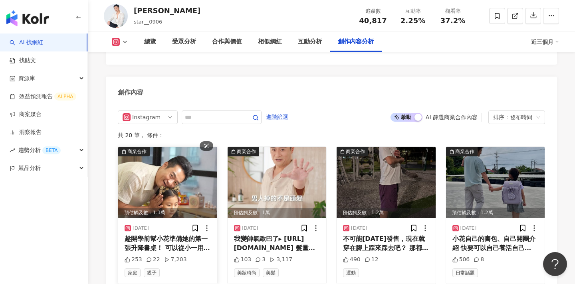
click at [193, 147] on img at bounding box center [167, 182] width 99 height 71
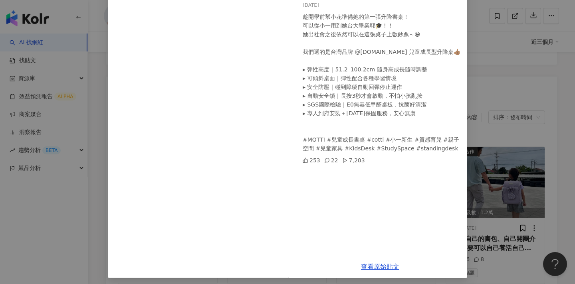
scroll to position [74, 0]
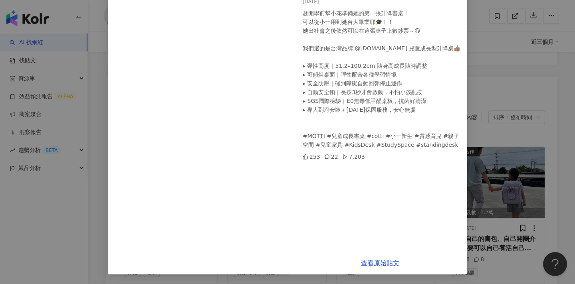
click at [523, 118] on div "林佑星 2025/8/7 趁開學前幫小花準備她的第一張升降書桌！ 可以從小一用到她台大畢業耶🎓！！ 她出社會之後依然可以在這張桌子上數鈔票～😆 我們選的是台灣…" at bounding box center [287, 142] width 575 height 284
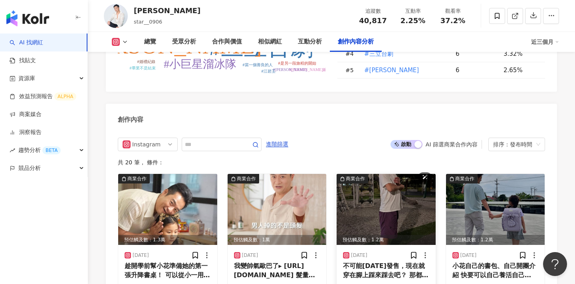
scroll to position [2438, 0]
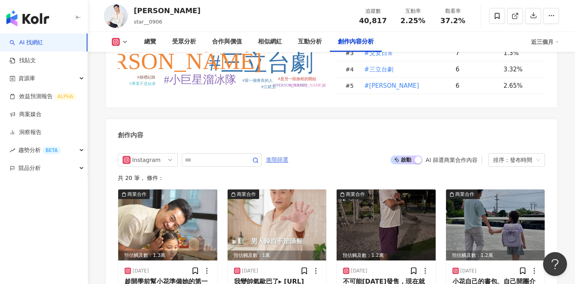
click at [280, 154] on span "進階篩選" at bounding box center [277, 160] width 22 height 13
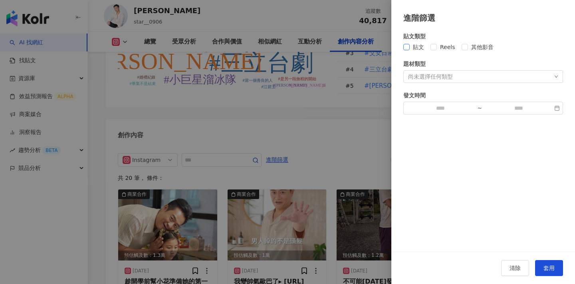
click at [412, 48] on span "貼文" at bounding box center [419, 47] width 18 height 9
click at [538, 268] on button "套用" at bounding box center [549, 268] width 28 height 16
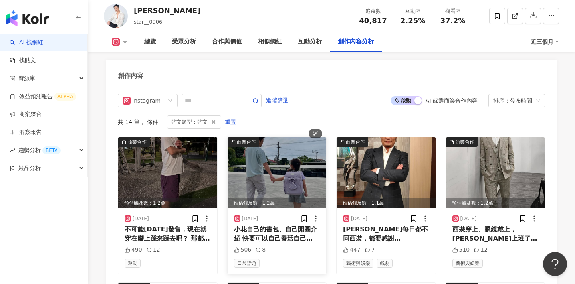
scroll to position [2501, 0]
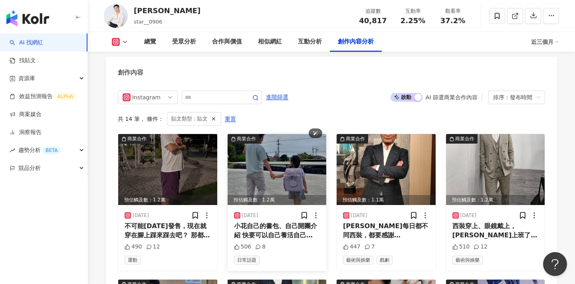
click at [272, 134] on img at bounding box center [277, 169] width 99 height 71
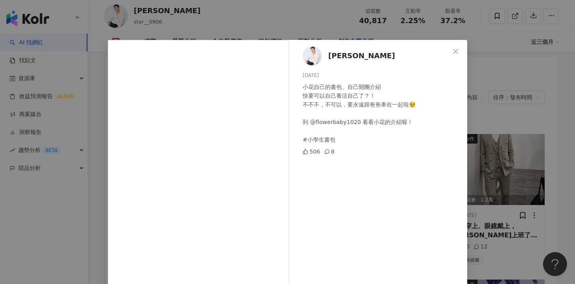
click at [501, 117] on div "林佑星 2025/5/22 小花自己的書包、自己開團介紹 快要可以自己養活自己了？！ 不不不，不可以，要永遠跟爸爸牽在一起啦🥹 到 @flowerbaby10…" at bounding box center [287, 142] width 575 height 284
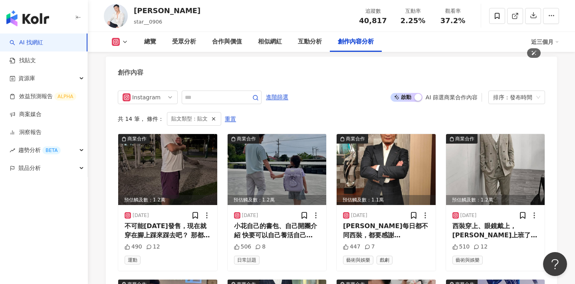
scroll to position [2666, 0]
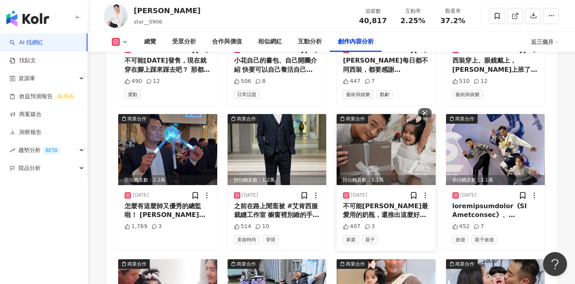
click at [399, 114] on img at bounding box center [386, 149] width 99 height 71
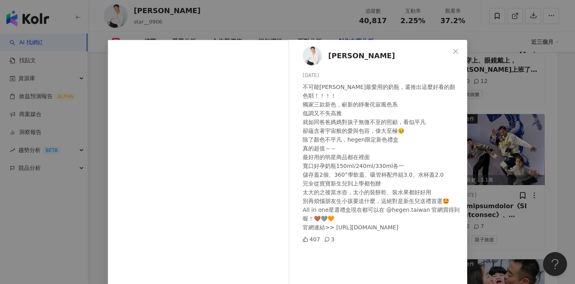
scroll to position [29, 0]
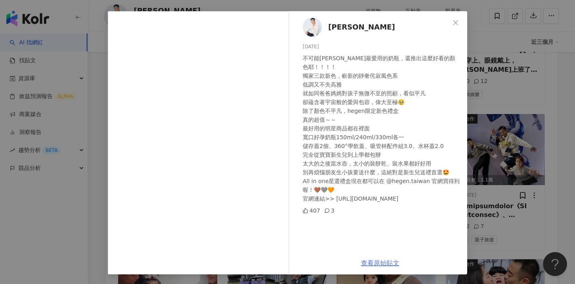
click at [380, 262] on link "查看原始貼文" at bounding box center [380, 264] width 38 height 8
click at [474, 123] on div "林佑星 2025/1/14 不可能阿朵最愛用的奶瓶，還推出這麼好看的顏色耶！！！！ 獨家三款新色，嶄新的靜奢侘寂風色系 低調又不失高雅 就如同爸爸媽媽對孩子無…" at bounding box center [287, 142] width 575 height 284
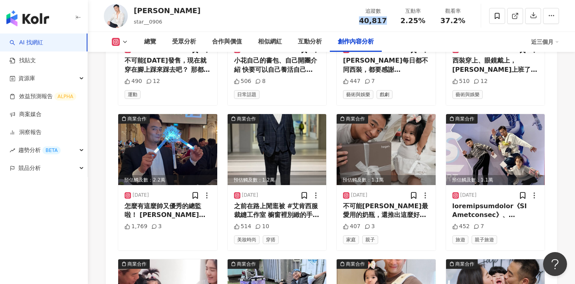
drag, startPoint x: 392, startPoint y: 24, endPoint x: 361, endPoint y: 24, distance: 31.6
click at [361, 24] on div "追蹤數 40,817" at bounding box center [373, 15] width 40 height 17
copy span "40,817"
drag, startPoint x: 423, startPoint y: 23, endPoint x: 403, endPoint y: 23, distance: 20.8
click at [403, 23] on div "2.25%" at bounding box center [413, 21] width 30 height 8
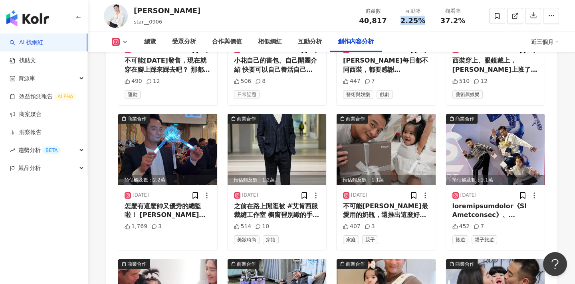
copy span "2.25%"
drag, startPoint x: 466, startPoint y: 22, endPoint x: 443, endPoint y: 22, distance: 23.6
click at [443, 22] on div "37.2%" at bounding box center [453, 21] width 30 height 8
copy span "37.2%"
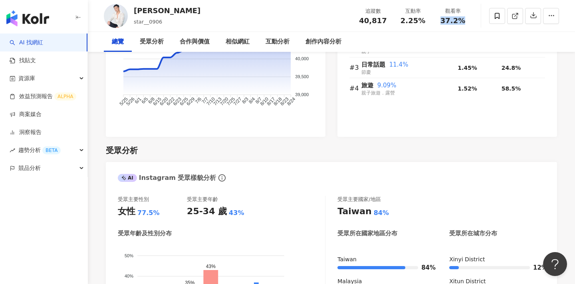
scroll to position [0, 0]
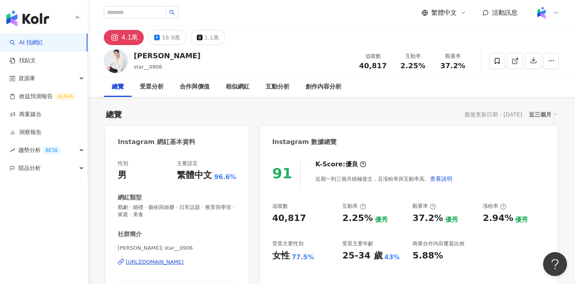
click at [168, 49] on div "林佑星 star__0906 追蹤數 40,817 互動率 2.25% 觀看率 37.2%" at bounding box center [331, 61] width 487 height 32
click at [168, 40] on div "16.9萬" at bounding box center [171, 37] width 18 height 11
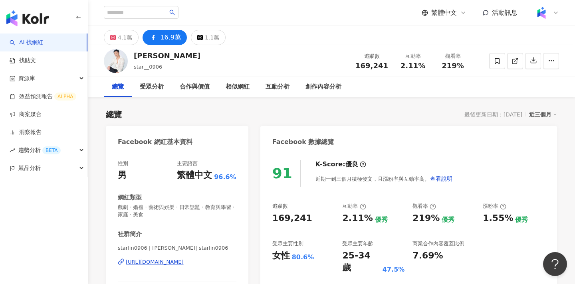
drag, startPoint x: 395, startPoint y: 65, endPoint x: 357, endPoint y: 65, distance: 37.1
click at [357, 65] on div "追蹤數 169,241 互動率 2.11% 觀看率 219%" at bounding box center [412, 61] width 122 height 24
click at [364, 63] on span "169,241" at bounding box center [371, 66] width 33 height 8
drag, startPoint x: 389, startPoint y: 67, endPoint x: 309, endPoint y: 3, distance: 103.4
click at [358, 66] on div "追蹤數 169,241" at bounding box center [372, 60] width 42 height 17
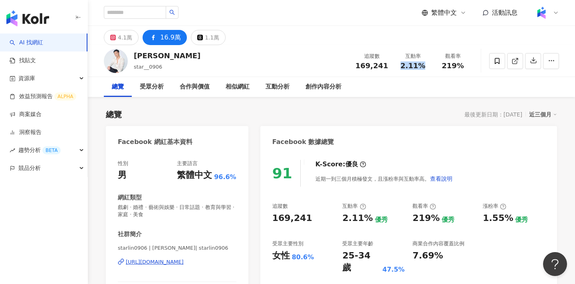
drag, startPoint x: 422, startPoint y: 64, endPoint x: 403, endPoint y: 64, distance: 18.8
click at [403, 64] on span "2.11%" at bounding box center [413, 66] width 25 height 8
copy span "2.11%"
drag, startPoint x: 462, startPoint y: 67, endPoint x: 443, endPoint y: 67, distance: 18.8
click at [443, 67] on div "219%" at bounding box center [453, 66] width 30 height 8
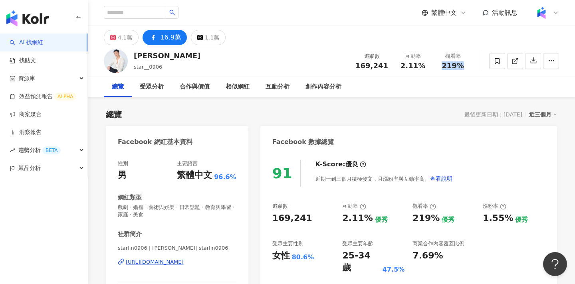
copy span "219%"
click at [512, 62] on icon at bounding box center [515, 61] width 7 height 7
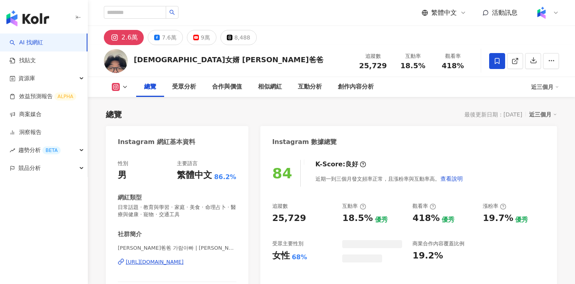
scroll to position [49, 0]
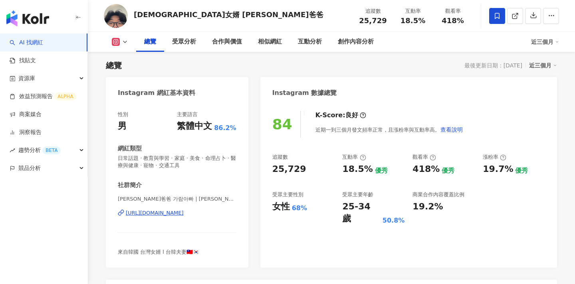
click at [359, 20] on div "25,729" at bounding box center [373, 21] width 30 height 8
drag, startPoint x: 427, startPoint y: 21, endPoint x: 403, endPoint y: 21, distance: 23.6
click at [403, 21] on div "18.5%" at bounding box center [413, 21] width 30 height 8
copy span "18.5%"
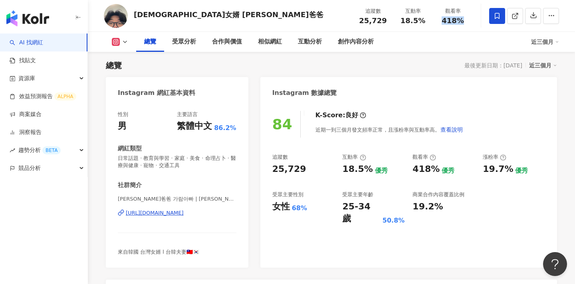
drag, startPoint x: 463, startPoint y: 24, endPoint x: 444, endPoint y: 24, distance: 18.8
click at [444, 24] on div "追蹤數 25,729 互動率 18.5% 觀看率 418%" at bounding box center [413, 16] width 120 height 24
copy span "418%"
click at [516, 18] on icon at bounding box center [514, 16] width 4 height 4
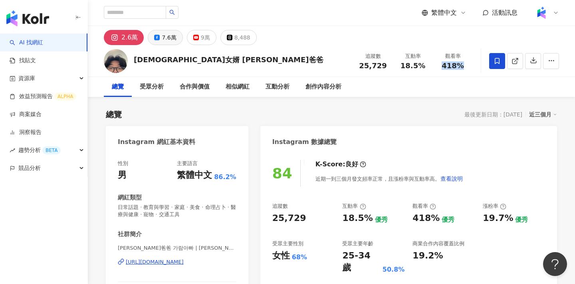
click at [172, 34] on div "7.6萬" at bounding box center [169, 37] width 14 height 11
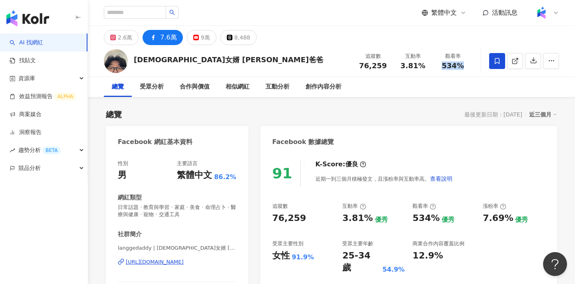
click at [355, 64] on div "追蹤數 76,259" at bounding box center [373, 60] width 40 height 17
drag, startPoint x: 423, startPoint y: 67, endPoint x: 403, endPoint y: 66, distance: 19.6
click at [403, 66] on span "3.81%" at bounding box center [413, 66] width 25 height 8
copy span "3.81%"
drag, startPoint x: 463, startPoint y: 66, endPoint x: 444, endPoint y: 66, distance: 18.8
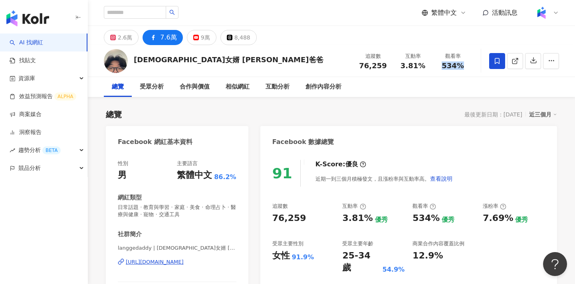
click at [444, 66] on div "534%" at bounding box center [453, 66] width 30 height 8
copy span "534%"
click at [516, 58] on polyline at bounding box center [517, 59] width 2 height 2
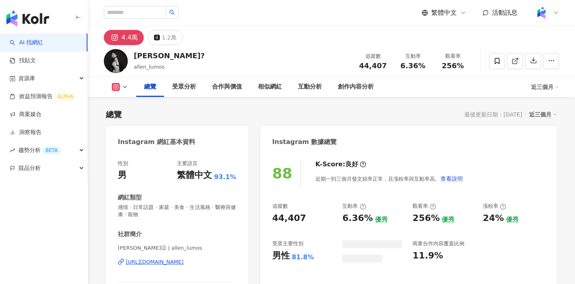
scroll to position [49, 0]
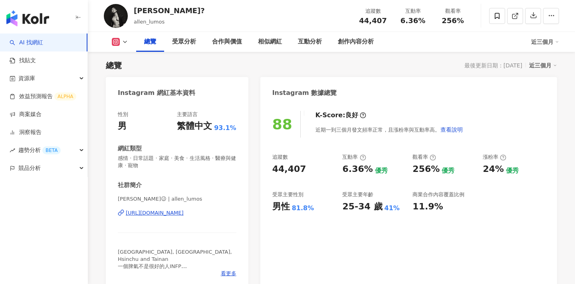
click at [360, 23] on div "44,407" at bounding box center [373, 21] width 30 height 8
drag, startPoint x: 427, startPoint y: 23, endPoint x: 403, endPoint y: 23, distance: 24.0
click at [403, 23] on div "6.36%" at bounding box center [413, 21] width 30 height 8
copy span "6.36%"
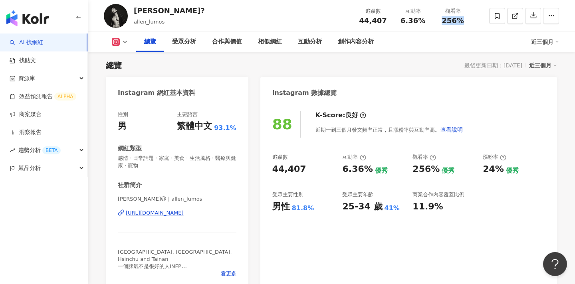
drag, startPoint x: 463, startPoint y: 22, endPoint x: 440, endPoint y: 21, distance: 23.2
click at [440, 21] on div "256%" at bounding box center [453, 21] width 30 height 8
copy span "256%"
click at [516, 17] on icon at bounding box center [515, 15] width 7 height 7
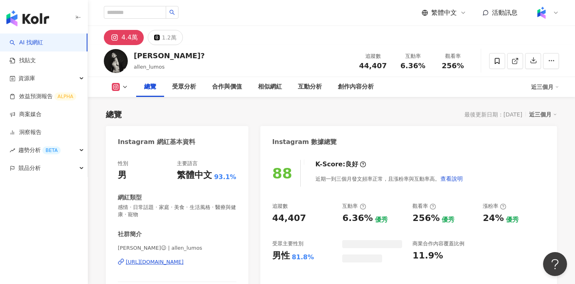
scroll to position [49, 0]
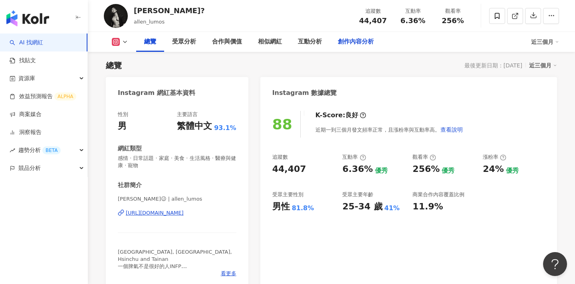
click at [356, 36] on div "創作內容分析" at bounding box center [356, 42] width 52 height 20
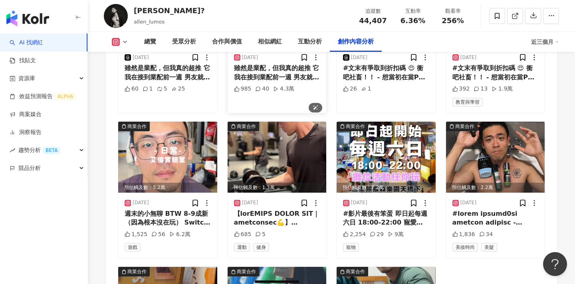
scroll to position [2670, 0]
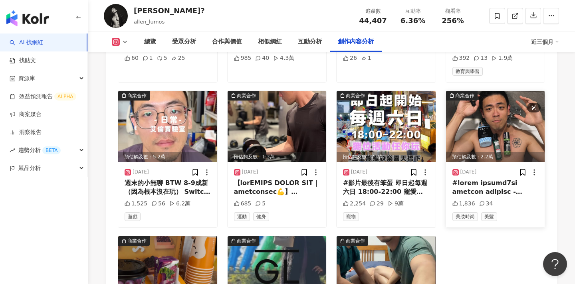
click at [490, 91] on img at bounding box center [495, 126] width 99 height 71
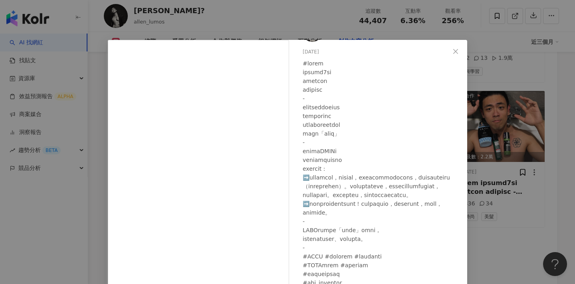
scroll to position [74, 0]
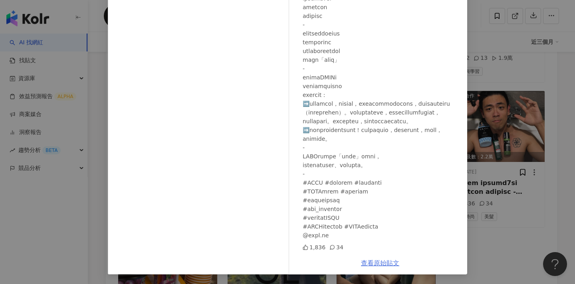
click at [384, 264] on link "查看原始貼文" at bounding box center [380, 264] width 38 height 8
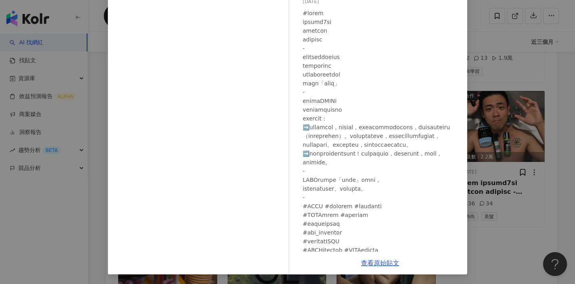
click at [520, 73] on div "艾倫😉 2025/5/20 1,836 34 查看原始貼文" at bounding box center [287, 142] width 575 height 284
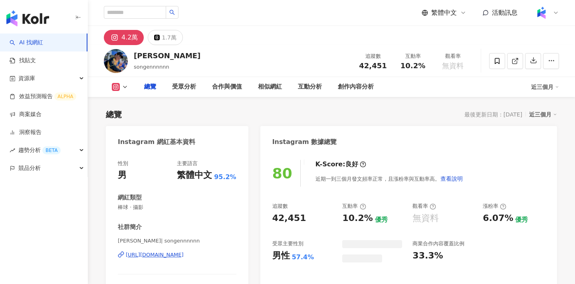
scroll to position [49, 0]
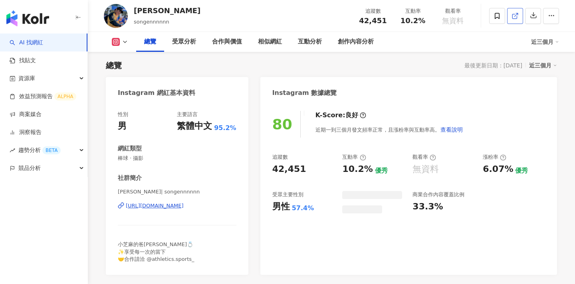
click at [514, 18] on icon at bounding box center [514, 16] width 4 height 4
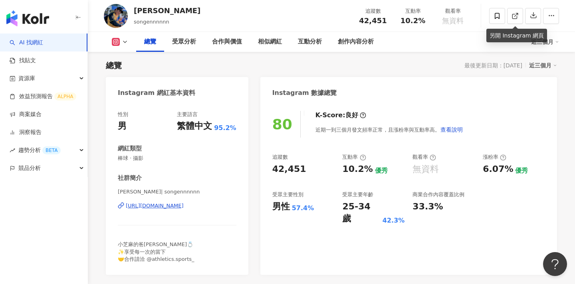
scroll to position [0, 0]
drag, startPoint x: 385, startPoint y: 21, endPoint x: 357, endPoint y: 21, distance: 28.0
click at [357, 21] on div "追蹤數 42,451" at bounding box center [373, 15] width 40 height 17
copy span "42,451"
drag, startPoint x: 425, startPoint y: 24, endPoint x: 400, endPoint y: 24, distance: 24.8
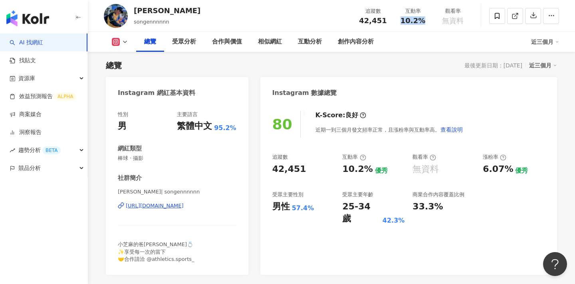
click at [400, 24] on div "10.2%" at bounding box center [413, 21] width 30 height 8
copy span "10.2%"
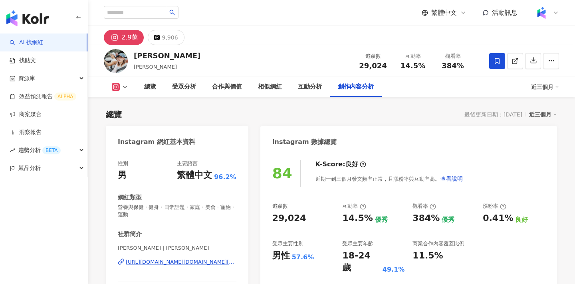
scroll to position [2457, 0]
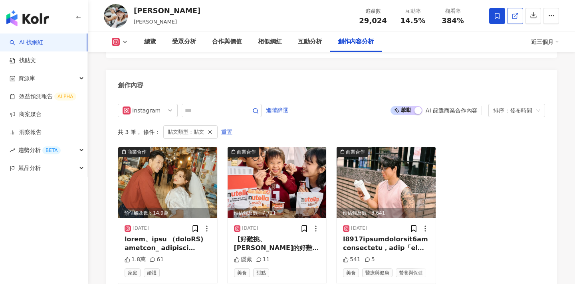
click at [513, 16] on icon at bounding box center [515, 15] width 7 height 7
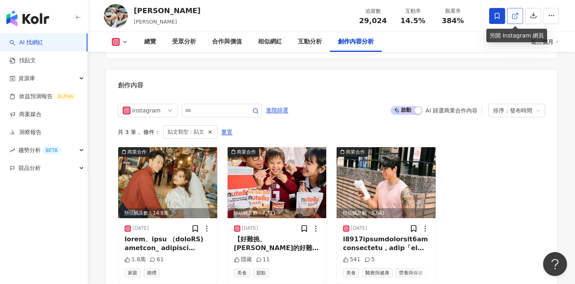
scroll to position [0, 0]
drag, startPoint x: 391, startPoint y: 21, endPoint x: 358, endPoint y: 21, distance: 33.1
click at [358, 21] on div "追蹤數 29,024" at bounding box center [373, 15] width 40 height 17
copy span "29,024"
drag, startPoint x: 425, startPoint y: 20, endPoint x: 397, endPoint y: 20, distance: 28.0
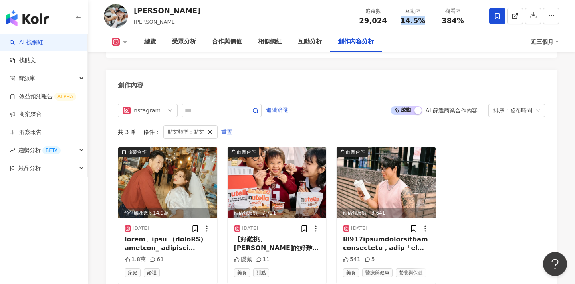
click at [397, 20] on div "互動率 14.5%" at bounding box center [413, 15] width 40 height 17
copy span "14.5%"
drag, startPoint x: 463, startPoint y: 23, endPoint x: 443, endPoint y: 23, distance: 20.0
click at [443, 23] on div "384%" at bounding box center [453, 21] width 30 height 8
copy span "384%"
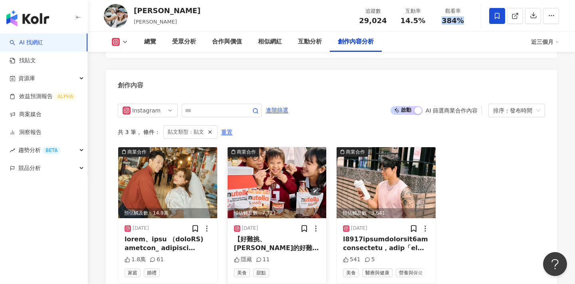
click at [304, 161] on img at bounding box center [277, 182] width 99 height 71
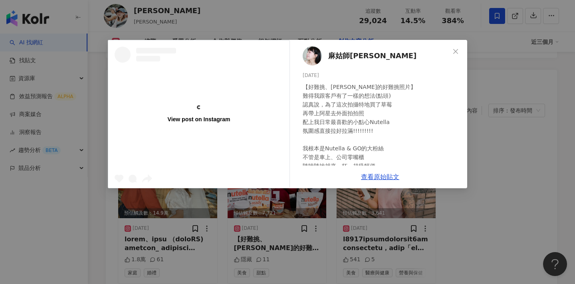
click at [493, 134] on div "View post on Instagram 麻姑師太 2025/2/5 【好難挑、真的好難挑照片】 難得我跟客戶有了一樣的想法(點頭) 認真說，為了這次拍攝…" at bounding box center [287, 142] width 575 height 284
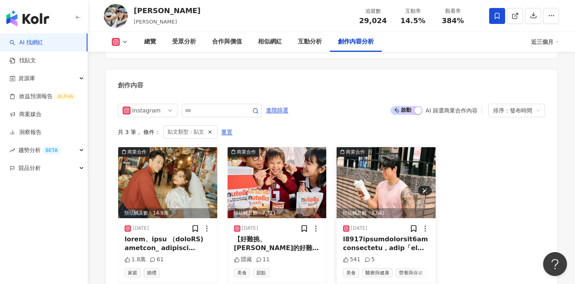
click at [368, 162] on img at bounding box center [386, 182] width 99 height 71
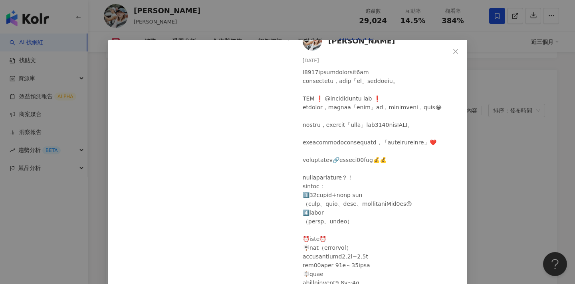
scroll to position [74, 0]
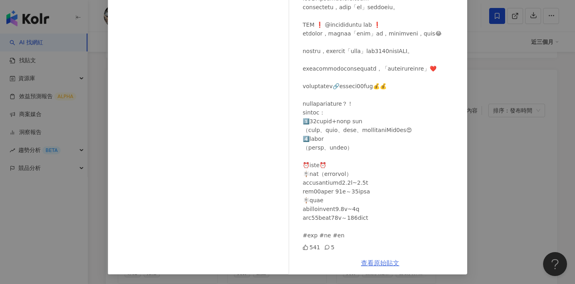
click at [384, 262] on link "查看原始貼文" at bounding box center [380, 264] width 38 height 8
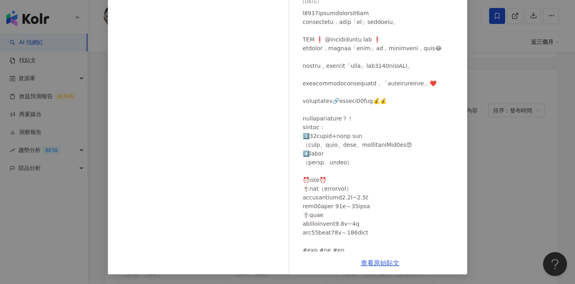
click at [479, 127] on div "Allen Chou 2024/11/13 541 5 查看原始貼文" at bounding box center [287, 142] width 575 height 284
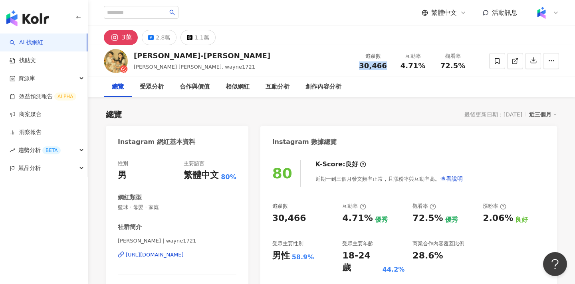
drag, startPoint x: 386, startPoint y: 67, endPoint x: 356, endPoint y: 67, distance: 30.0
click at [356, 67] on div "追蹤數 30,466" at bounding box center [373, 60] width 40 height 17
copy span "30,466"
drag, startPoint x: 422, startPoint y: 65, endPoint x: 404, endPoint y: 65, distance: 17.6
click at [404, 65] on span "4.71%" at bounding box center [413, 66] width 25 height 8
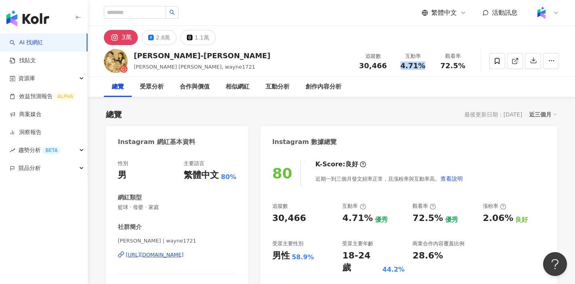
copy span "4.71%"
drag, startPoint x: 463, startPoint y: 63, endPoint x: 438, endPoint y: 63, distance: 25.2
click at [438, 63] on div "72.5%" at bounding box center [453, 66] width 30 height 8
copy span "72.5%"
click at [319, 83] on div "創作內容分析" at bounding box center [324, 87] width 36 height 10
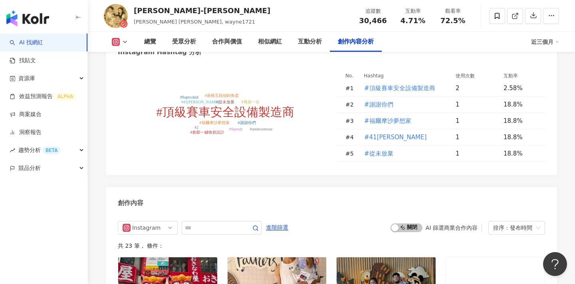
scroll to position [2346, 0]
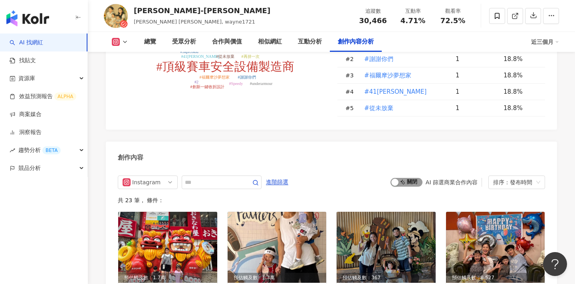
click at [410, 151] on span "啟動 關閉" at bounding box center [407, 155] width 32 height 9
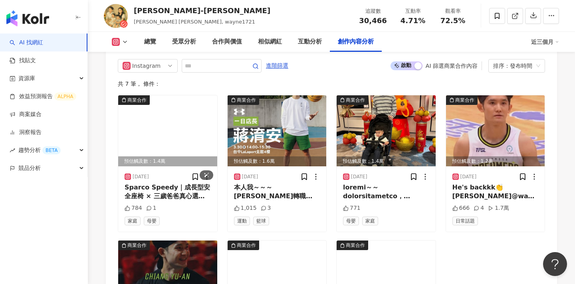
scroll to position [2483, 0]
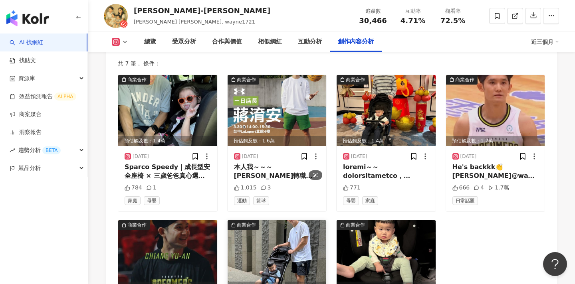
click at [288, 194] on img at bounding box center [277, 229] width 99 height 71
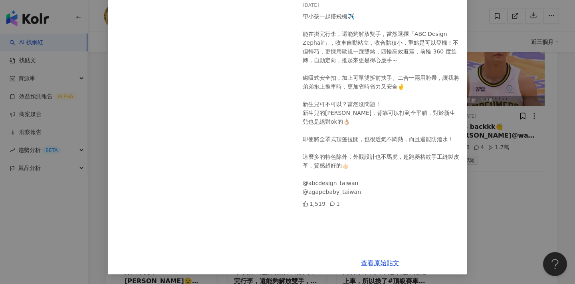
scroll to position [2550, 0]
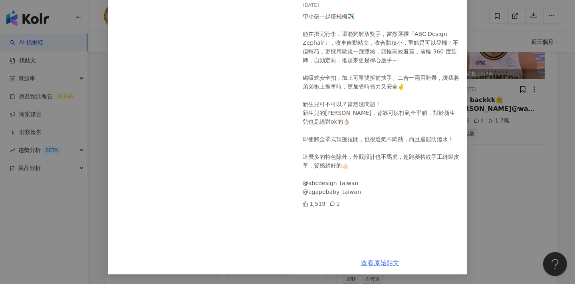
click at [384, 263] on link "查看原始貼文" at bounding box center [380, 264] width 38 height 8
click at [492, 91] on div "艾佛森-蔣淯安 2024/9/16 帶小孩一起搭飛機✈️ 能在掛完行李，還能夠解放雙手，當然選擇「ABC Design Zephair」，收車自動站立，收合體…" at bounding box center [287, 142] width 575 height 284
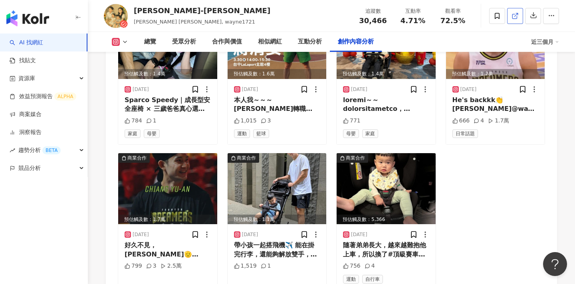
click at [516, 20] on link at bounding box center [515, 16] width 16 height 16
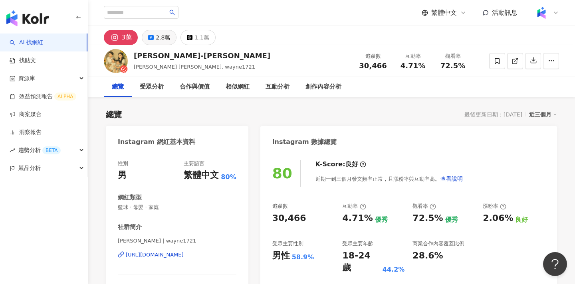
click at [163, 38] on div "2.8萬" at bounding box center [163, 37] width 14 height 11
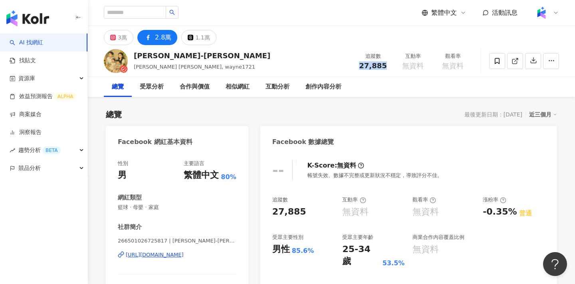
drag, startPoint x: 390, startPoint y: 67, endPoint x: 355, endPoint y: 67, distance: 35.1
click at [355, 67] on div "追蹤數 27,885" at bounding box center [373, 60] width 40 height 17
copy span "27,885"
click at [514, 64] on icon at bounding box center [515, 61] width 7 height 7
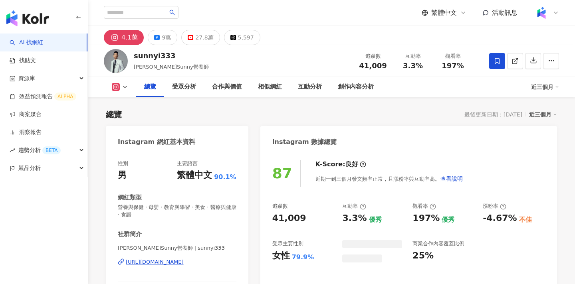
scroll to position [49, 0]
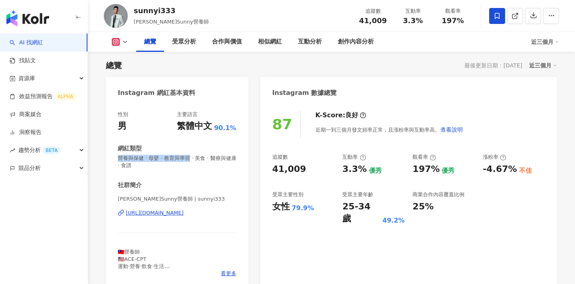
drag, startPoint x: 170, startPoint y: 158, endPoint x: 187, endPoint y: 158, distance: 16.8
click at [187, 158] on span "營養與保健 · 母嬰 · 教育與學習 · 美食 · 醫療與健康 · 食譜" at bounding box center [177, 162] width 119 height 14
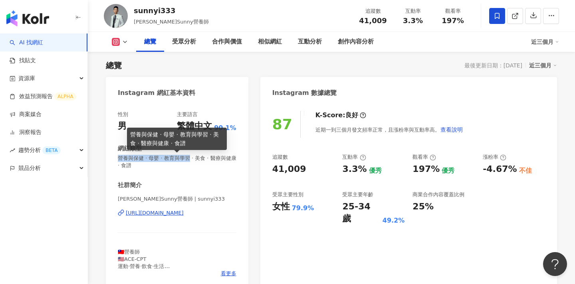
scroll to position [0, 0]
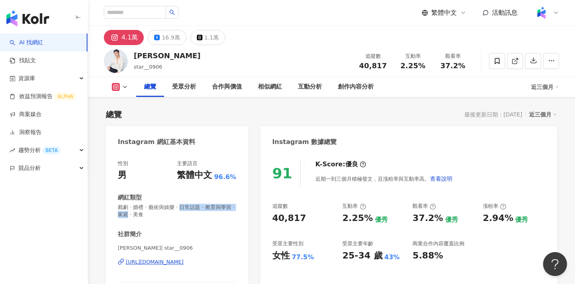
drag, startPoint x: 127, startPoint y: 216, endPoint x: 353, endPoint y: 1, distance: 311.9
click at [127, 216] on div "性別 男 主要語言 繁體中文 96.6% 網紅類型 戲劇 · 婚禮 · 藝術與娛樂 · 日常話題 · 教育與學習 · 家庭 · 美食 社群簡介 林佑星 | s…" at bounding box center [177, 236] width 119 height 152
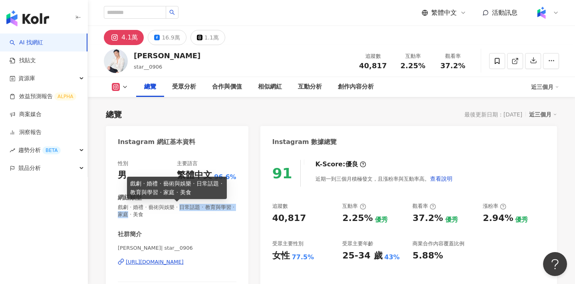
scroll to position [49, 0]
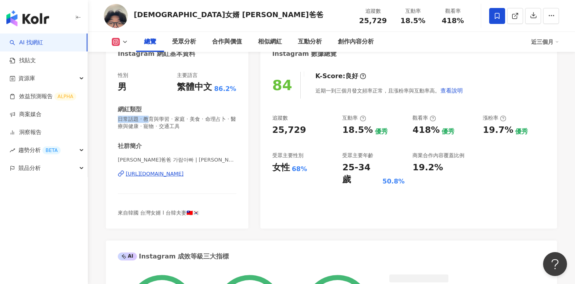
drag, startPoint x: 119, startPoint y: 117, endPoint x: 182, endPoint y: 118, distance: 63.1
click at [182, 118] on div "性別 男 主要語言 繁體中文 86.2% 網紅類型 日常話題 · 教育與學習 · 家庭 · 美食 · 命理占卜 · 醫療與健康 · 寵物 · 交通工具 社群簡…" at bounding box center [177, 144] width 119 height 145
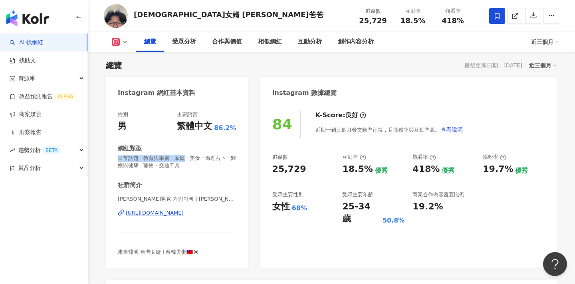
copy span "日常話題 · 教育與學習 · 家庭"
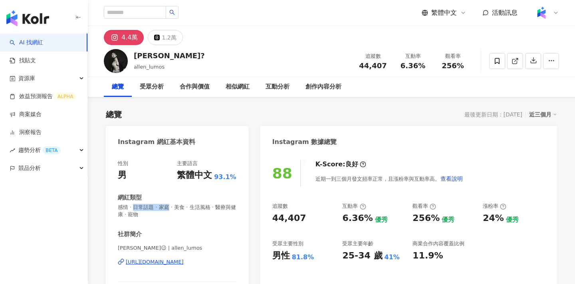
drag, startPoint x: 133, startPoint y: 207, endPoint x: 281, endPoint y: 10, distance: 245.9
click at [166, 206] on span "感情 · 日常話題 · 家庭 · 美食 · 生活風格 · 醫療與健康 · 寵物" at bounding box center [177, 211] width 119 height 14
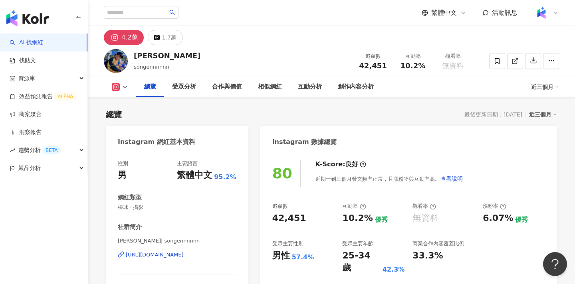
scroll to position [49, 0]
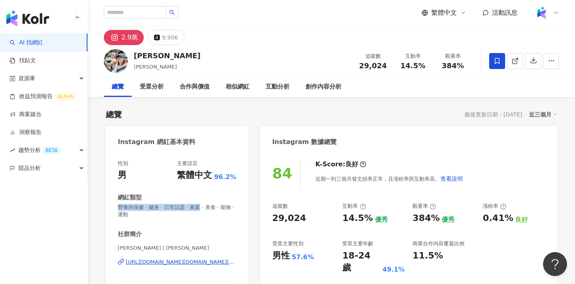
drag, startPoint x: 115, startPoint y: 207, endPoint x: 198, endPoint y: 207, distance: 83.1
click at [198, 207] on div "性別 男 主要語言 繁體中文 96.2% 網紅類型 營養與保健 · 健身 · 日常話題 · 家庭 · 美食 · 寵物 · 運動 社群簡介 Allen Chou…" at bounding box center [177, 245] width 143 height 187
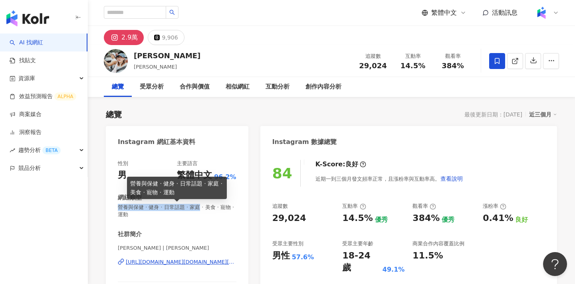
scroll to position [2457, 0]
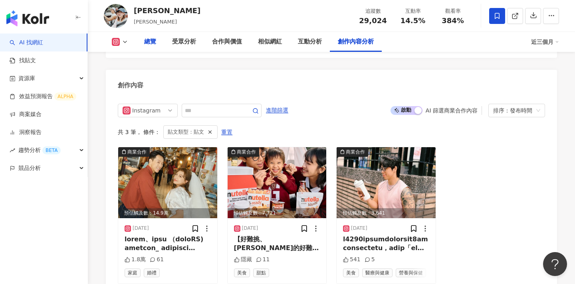
click at [161, 38] on div "總覽" at bounding box center [150, 42] width 28 height 20
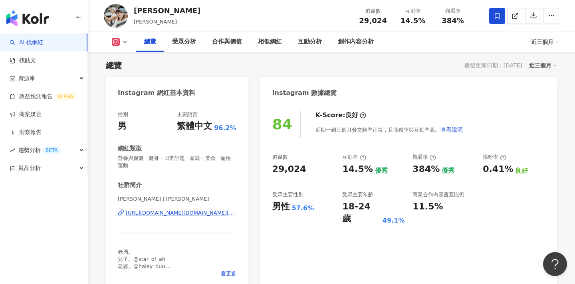
click at [162, 159] on span "營養與保健 · 健身 · 日常話題 · 家庭 · 美食 · 寵物 · 運動" at bounding box center [177, 162] width 119 height 14
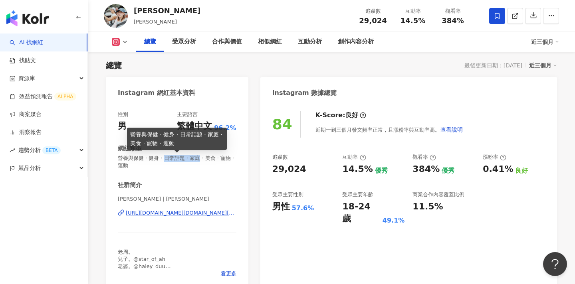
drag, startPoint x: 164, startPoint y: 158, endPoint x: 197, endPoint y: 159, distance: 33.2
click at [197, 159] on span "營養與保健 · 健身 · 日常話題 · 家庭 · 美食 · 寵物 · 運動" at bounding box center [177, 162] width 119 height 14
copy span "日常話題 · 家庭"
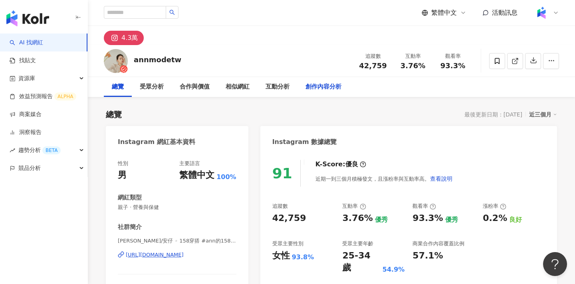
click at [325, 91] on div "創作內容分析" at bounding box center [324, 87] width 36 height 10
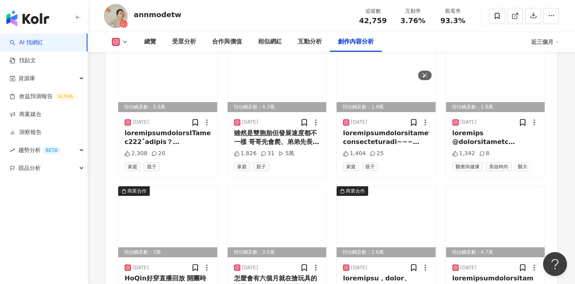
scroll to position [2562, 0]
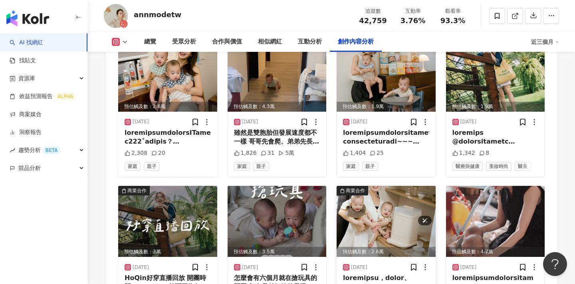
click at [375, 214] on img at bounding box center [386, 221] width 99 height 71
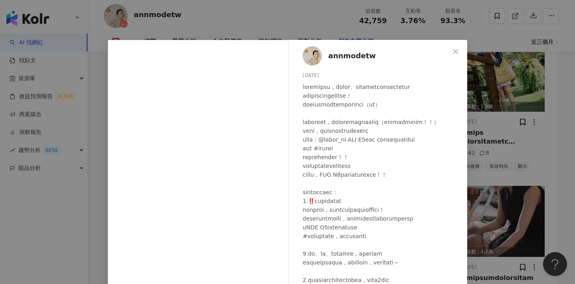
click at [478, 122] on div "annmodetw 2025/6/5 2,271 27 查看原始貼文" at bounding box center [287, 142] width 575 height 284
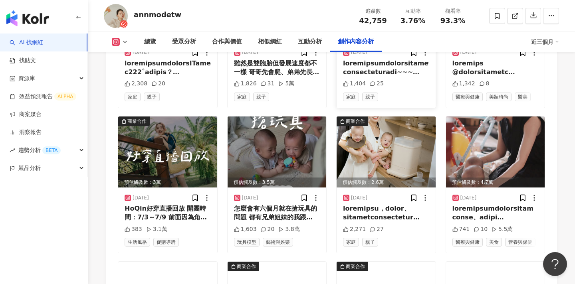
scroll to position [2600, 0]
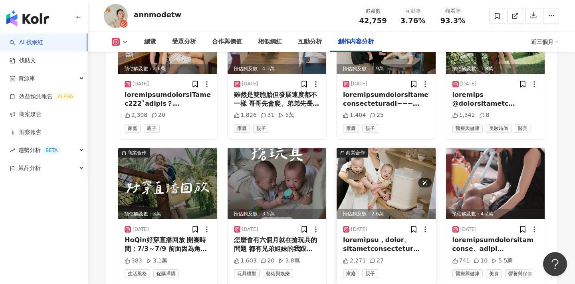
click at [392, 157] on img at bounding box center [386, 183] width 99 height 71
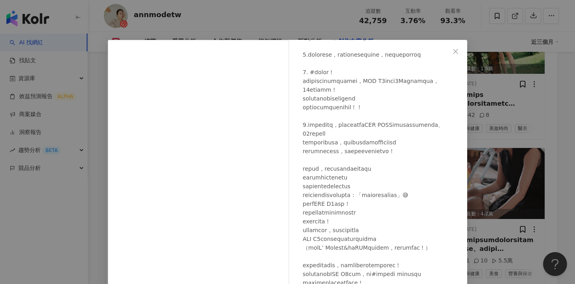
scroll to position [74, 0]
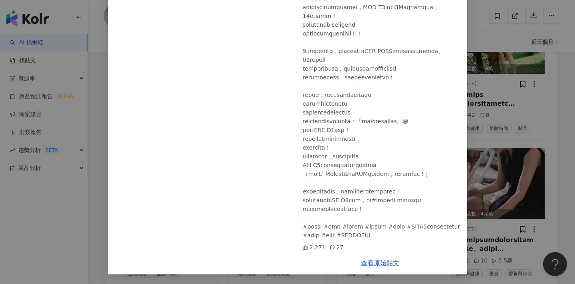
click at [372, 260] on div "查看原始貼文" at bounding box center [380, 263] width 174 height 23
click at [376, 263] on link "查看原始貼文" at bounding box center [380, 264] width 38 height 8
click at [529, 201] on div "annmodetw 2025/6/5 2,271 27 查看原始貼文" at bounding box center [287, 142] width 575 height 284
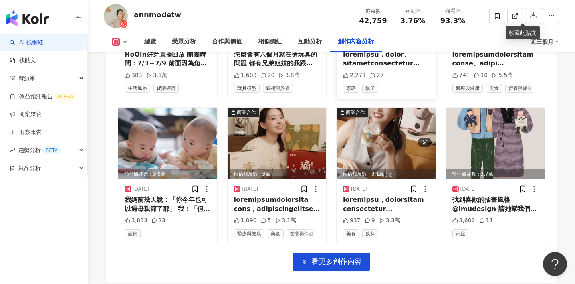
scroll to position [2786, 0]
click at [268, 108] on img at bounding box center [277, 143] width 99 height 71
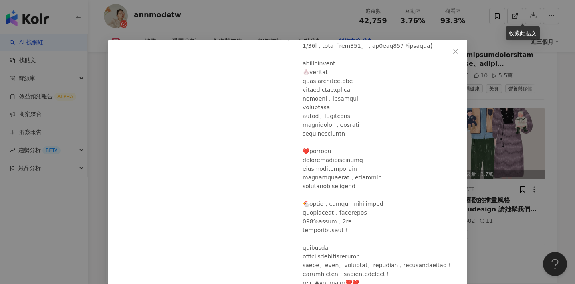
scroll to position [2, 0]
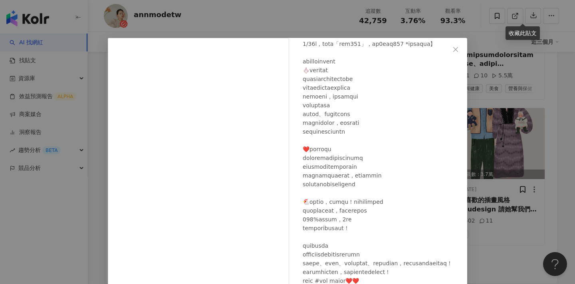
click at [490, 188] on div "annmodetw 2025/5/6 1,090 5 3.1萬 查看原始貼文" at bounding box center [287, 142] width 575 height 284
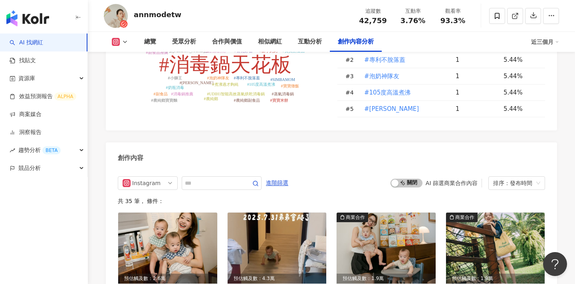
scroll to position [2340, 0]
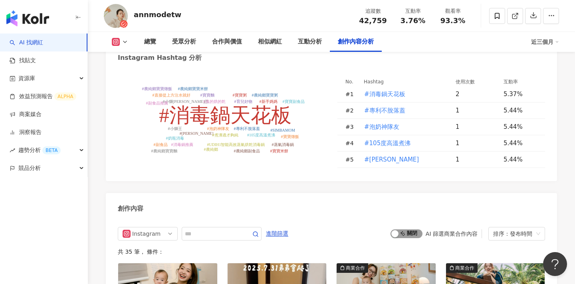
click at [413, 230] on span "啟動 關閉" at bounding box center [407, 234] width 32 height 9
click at [282, 228] on span "進階篩選" at bounding box center [277, 234] width 22 height 13
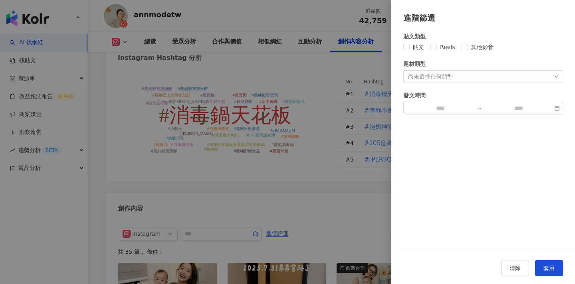
scroll to position [2454, 0]
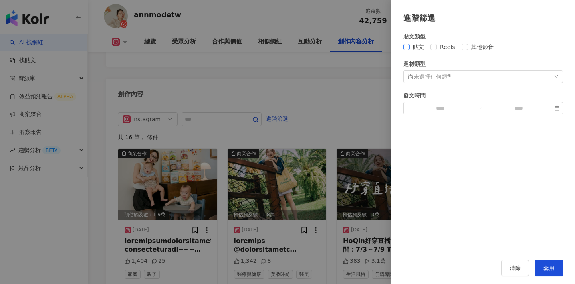
click at [417, 48] on span "貼文" at bounding box center [419, 47] width 18 height 9
click at [554, 272] on button "套用" at bounding box center [549, 268] width 28 height 16
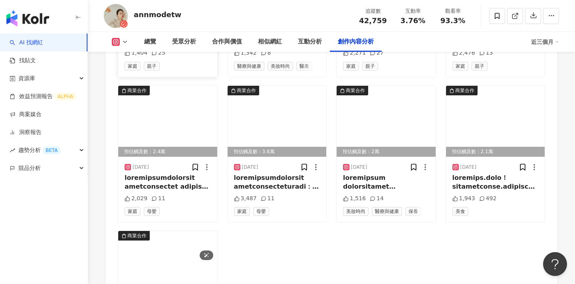
scroll to position [2681, 0]
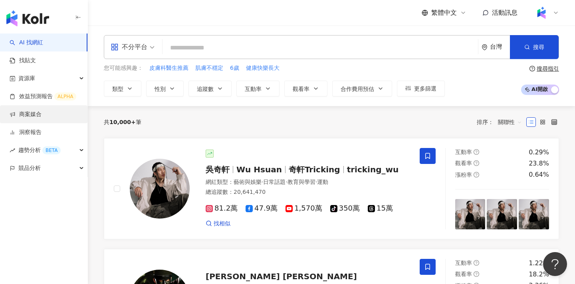
click at [36, 111] on link "商案媒合" at bounding box center [26, 115] width 32 height 8
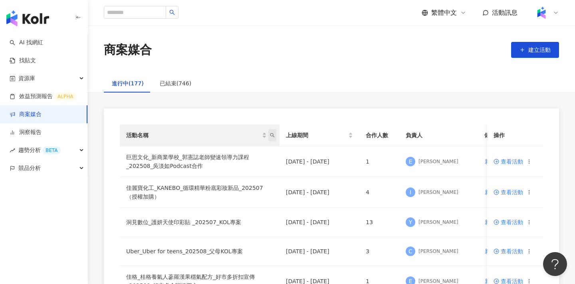
click at [273, 136] on icon "search" at bounding box center [272, 135] width 4 height 4
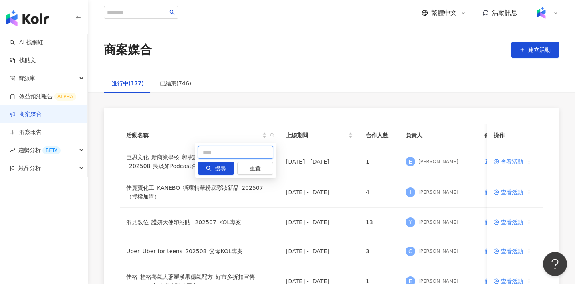
click at [259, 153] on input "text" at bounding box center [235, 152] width 75 height 13
type input "**"
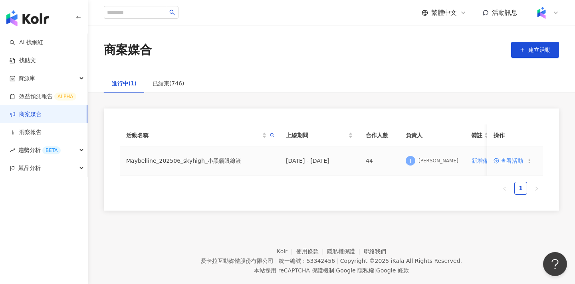
click at [501, 160] on span "查看活動" at bounding box center [509, 161] width 30 height 6
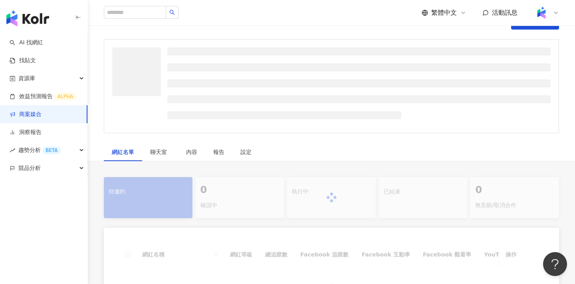
scroll to position [103, 0]
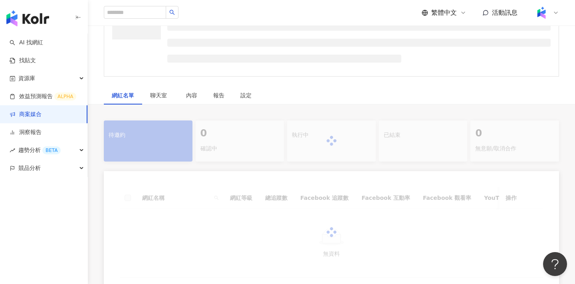
click at [323, 142] on div at bounding box center [331, 141] width 455 height 41
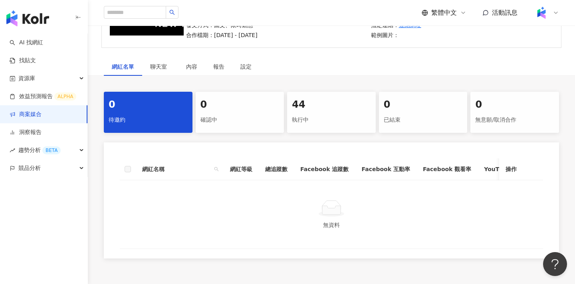
click at [326, 133] on div "0 待邀約 0 確認中 44 執行中 0 已結束 0 無意願/取消合作 網紅名稱 網紅等級 總追蹤數 Facebook 追蹤數 Facebook 互動率 Fa…" at bounding box center [331, 175] width 487 height 167
click at [328, 120] on div "執行中" at bounding box center [331, 120] width 79 height 14
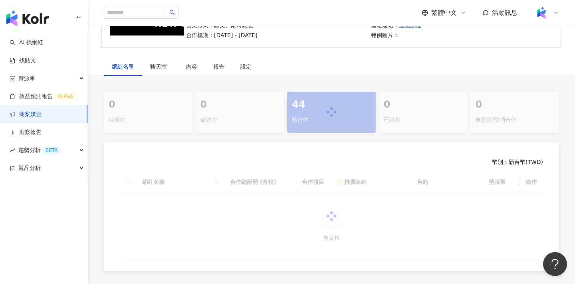
scroll to position [184, 0]
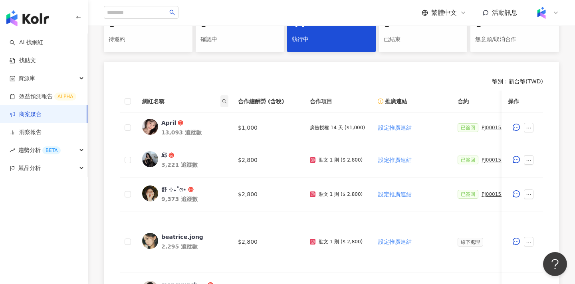
click at [224, 100] on icon "search" at bounding box center [224, 101] width 5 height 5
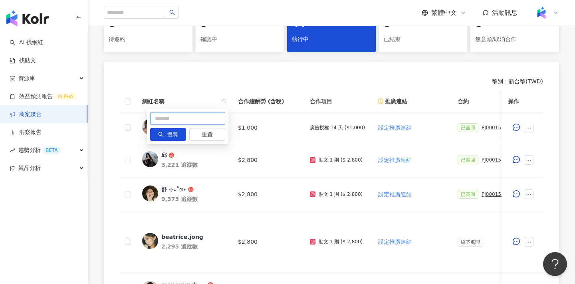
click at [215, 117] on input "text" at bounding box center [187, 118] width 75 height 13
type input "*"
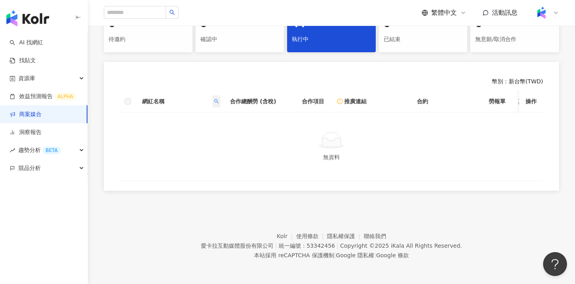
click at [218, 101] on icon "search" at bounding box center [216, 101] width 5 height 5
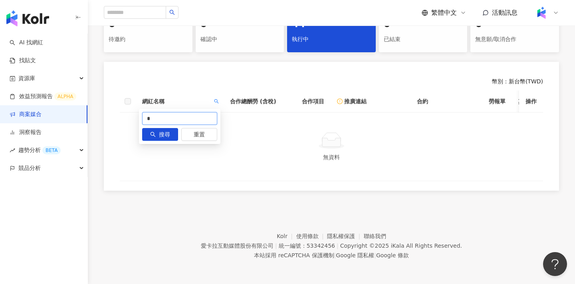
click at [196, 116] on input "*" at bounding box center [179, 118] width 75 height 13
type input "*"
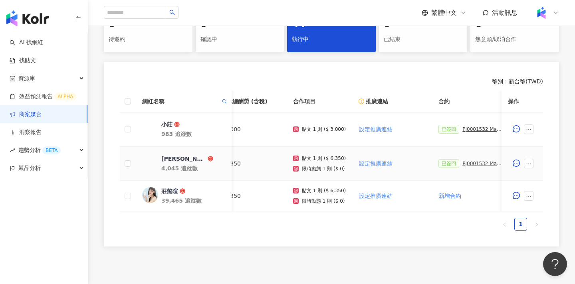
scroll to position [0, 0]
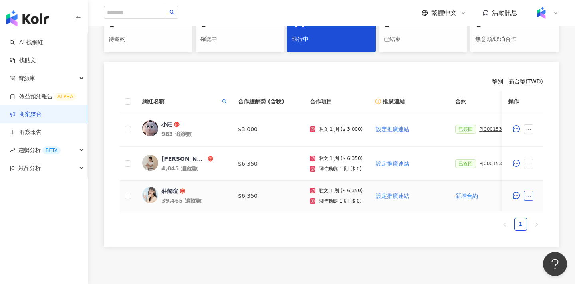
click at [528, 196] on icon "ellipsis" at bounding box center [529, 196] width 4 height 1
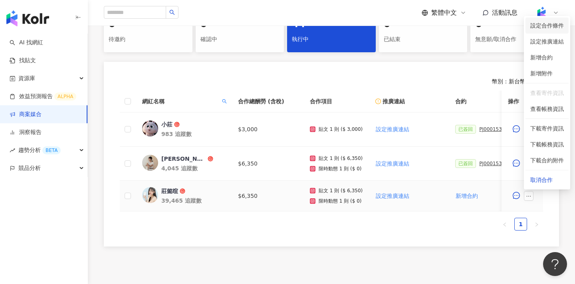
click at [550, 23] on span "設定合作條件" at bounding box center [547, 25] width 34 height 9
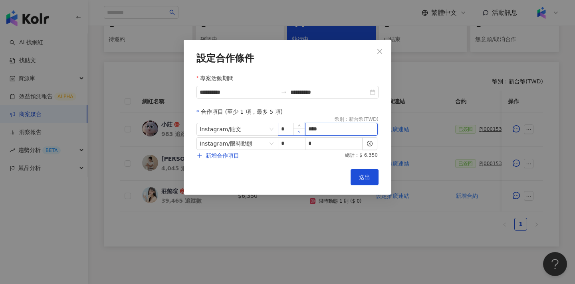
drag, startPoint x: 331, startPoint y: 130, endPoint x: 296, endPoint y: 129, distance: 36.0
click at [296, 129] on span "Instagram / 貼文 * ****" at bounding box center [287, 129] width 182 height 13
type input "****"
click at [362, 180] on span "送出" at bounding box center [364, 177] width 11 height 6
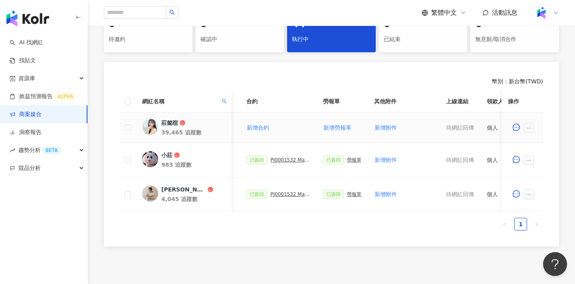
scroll to position [0, 243]
